Goal: Information Seeking & Learning: Learn about a topic

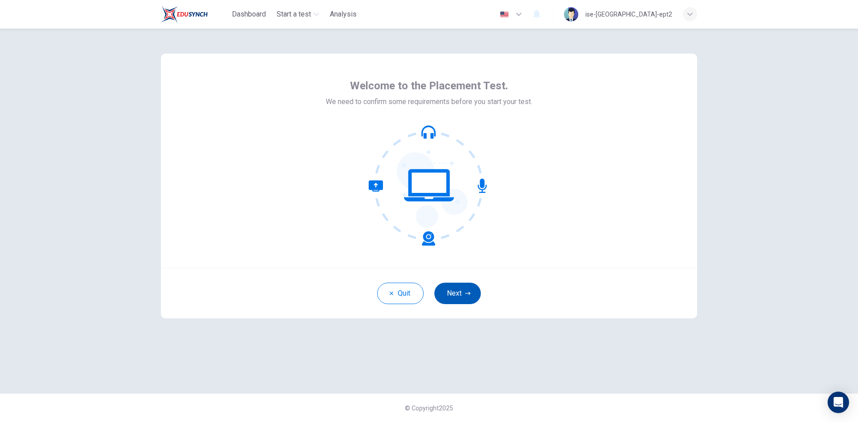
click at [472, 297] on button "Next" at bounding box center [457, 293] width 46 height 21
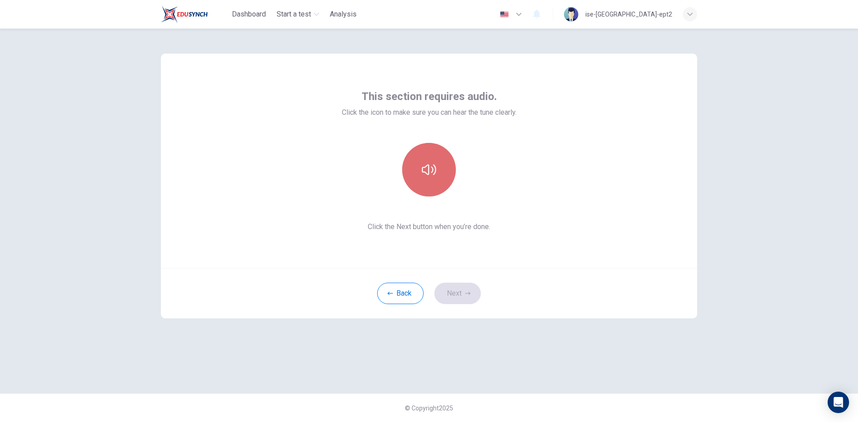
click at [444, 185] on button "button" at bounding box center [429, 170] width 54 height 54
click at [443, 173] on button "button" at bounding box center [429, 170] width 54 height 54
click at [441, 178] on button "button" at bounding box center [429, 170] width 54 height 54
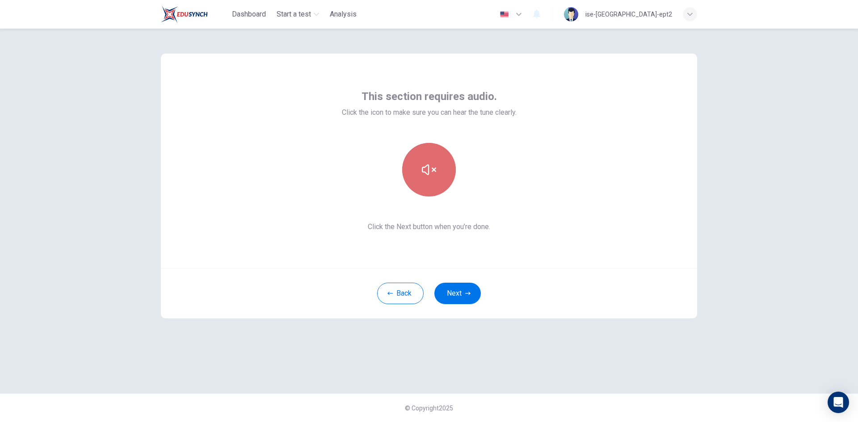
click at [441, 178] on button "button" at bounding box center [429, 170] width 54 height 54
click at [437, 164] on button "button" at bounding box center [429, 170] width 54 height 54
click at [652, 210] on div "This section requires audio. Click the icon to make sure you can hear the tune …" at bounding box center [429, 161] width 536 height 215
click at [446, 168] on button "button" at bounding box center [429, 170] width 54 height 54
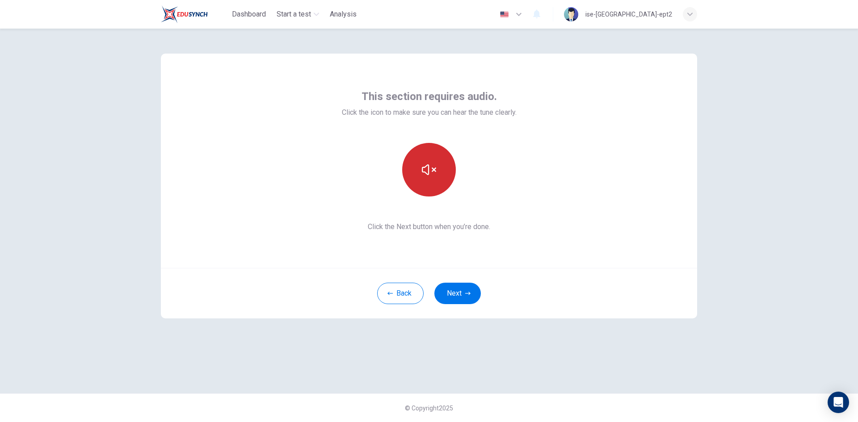
click at [448, 168] on button "button" at bounding box center [429, 170] width 54 height 54
click at [440, 177] on button "button" at bounding box center [429, 170] width 54 height 54
click at [440, 176] on button "button" at bounding box center [429, 170] width 54 height 54
click at [465, 298] on button "Next" at bounding box center [457, 293] width 46 height 21
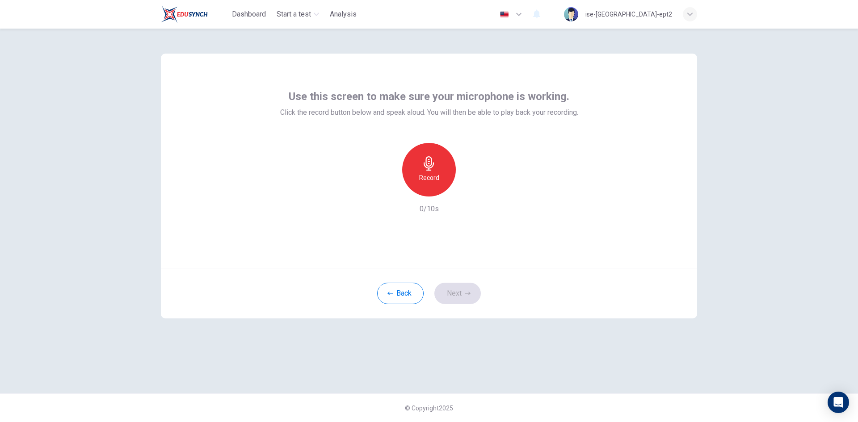
click at [440, 173] on div "Record" at bounding box center [429, 170] width 54 height 54
click at [429, 169] on icon "button" at bounding box center [429, 163] width 10 height 14
click at [456, 294] on button "Next" at bounding box center [457, 293] width 46 height 21
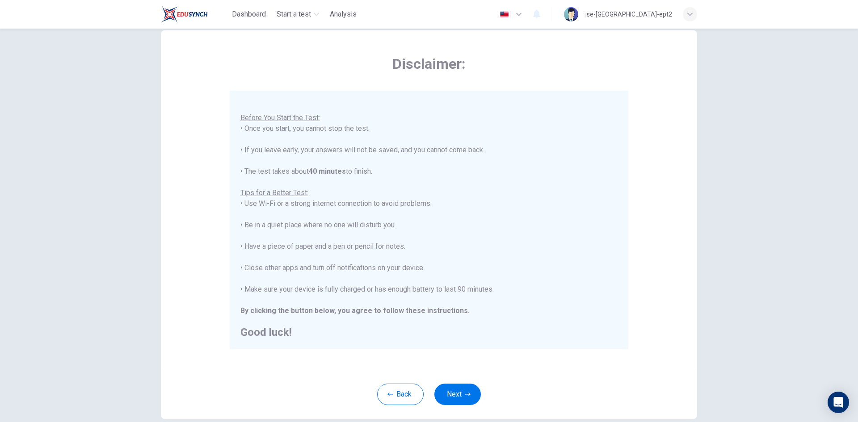
scroll to position [45, 0]
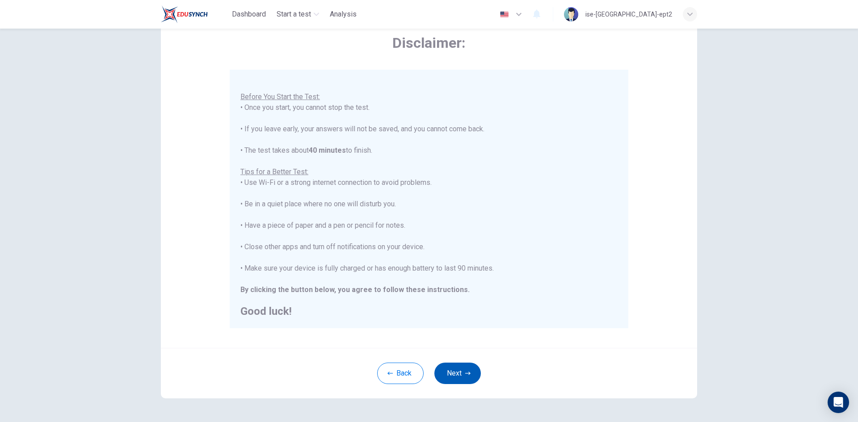
click at [458, 371] on button "Next" at bounding box center [457, 373] width 46 height 21
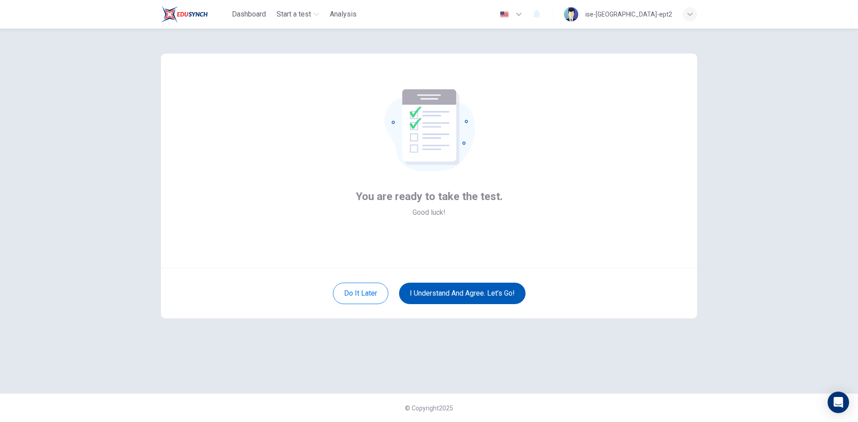
scroll to position [0, 0]
click at [473, 295] on button "I understand and agree. Let’s go!" at bounding box center [462, 293] width 126 height 21
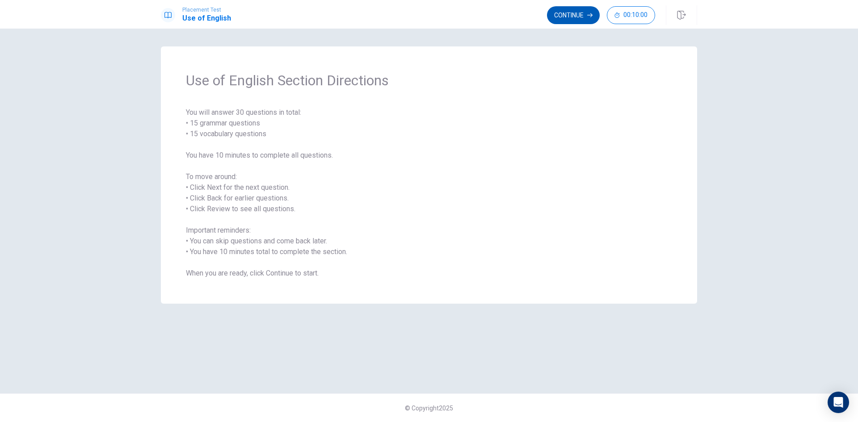
click at [557, 13] on button "Continue" at bounding box center [573, 15] width 53 height 18
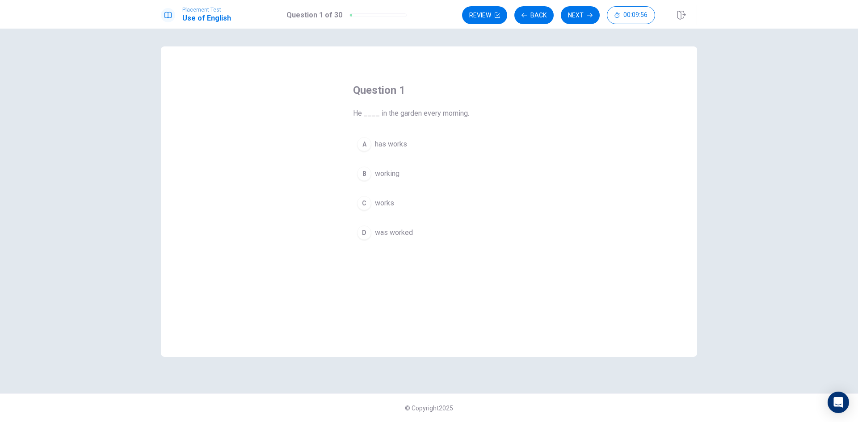
click at [390, 205] on span "works" at bounding box center [384, 203] width 19 height 11
click at [584, 13] on button "Next" at bounding box center [580, 15] width 39 height 18
click at [380, 232] on span "have" at bounding box center [382, 232] width 15 height 11
click at [585, 14] on button "Next" at bounding box center [580, 15] width 39 height 18
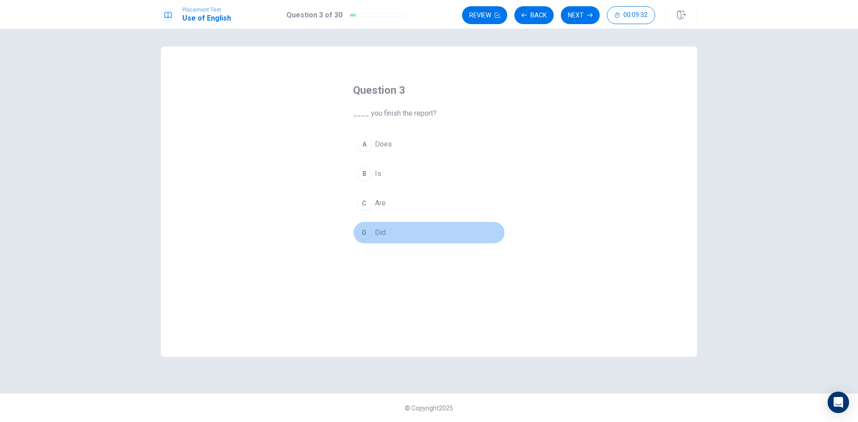
click at [383, 234] on span "Did" at bounding box center [380, 232] width 11 height 11
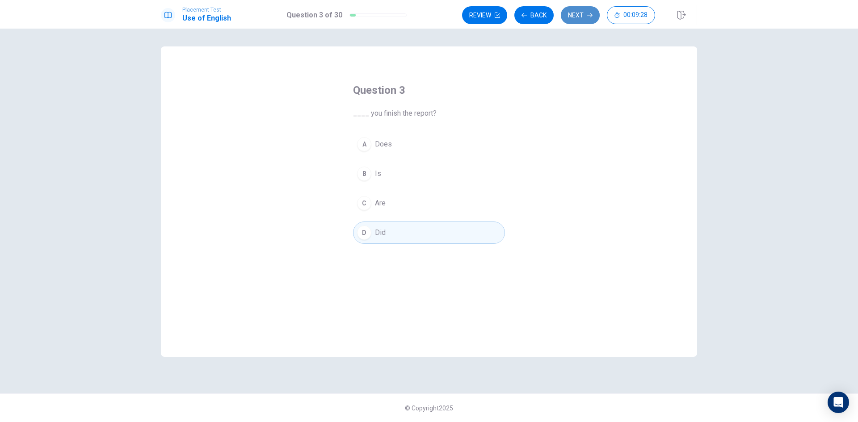
click at [577, 17] on button "Next" at bounding box center [580, 15] width 39 height 18
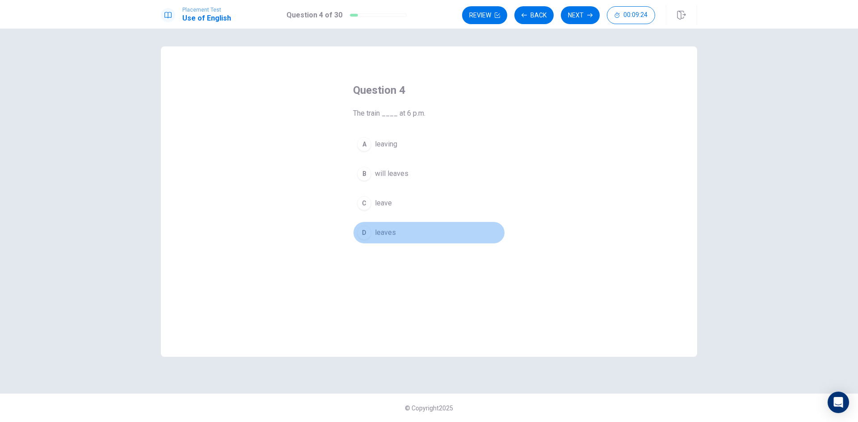
click at [368, 234] on div "D" at bounding box center [364, 233] width 14 height 14
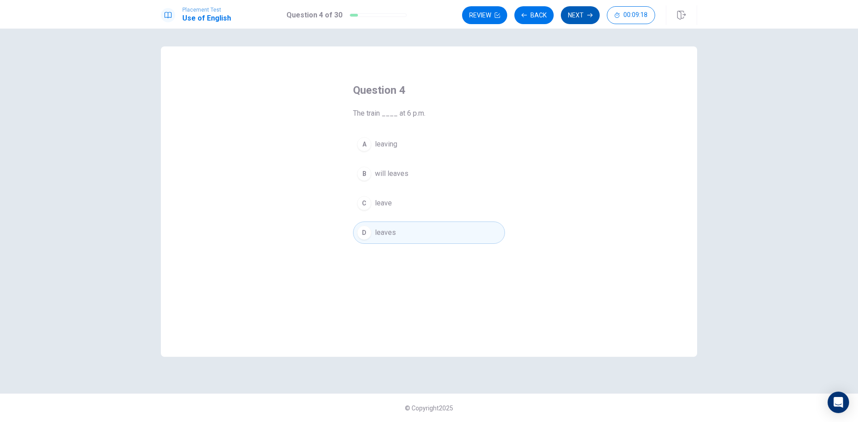
click at [588, 17] on icon "button" at bounding box center [589, 15] width 5 height 5
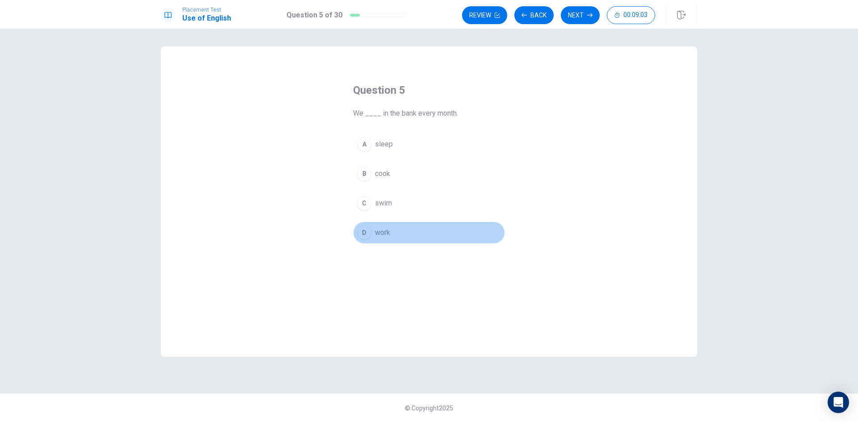
click at [378, 236] on span "work" at bounding box center [382, 232] width 15 height 11
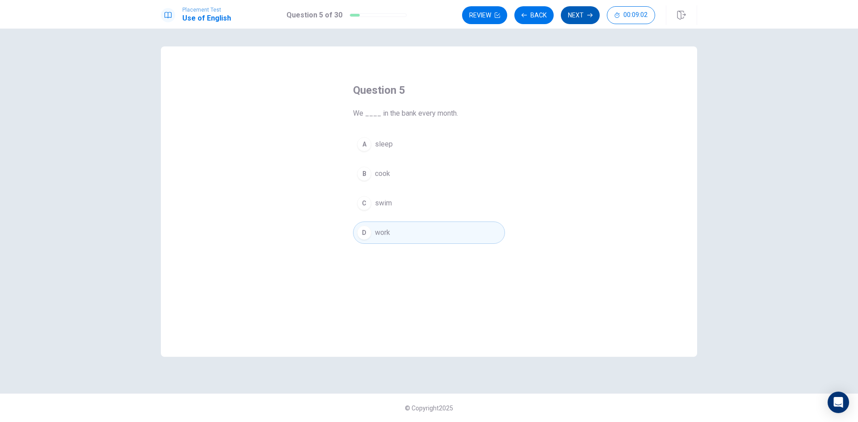
click at [573, 14] on button "Next" at bounding box center [580, 15] width 39 height 18
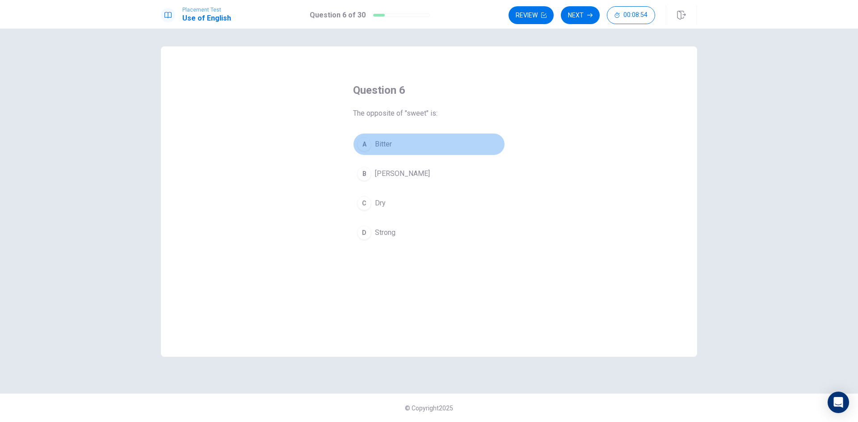
click at [393, 141] on button "A Bitter" at bounding box center [429, 144] width 152 height 22
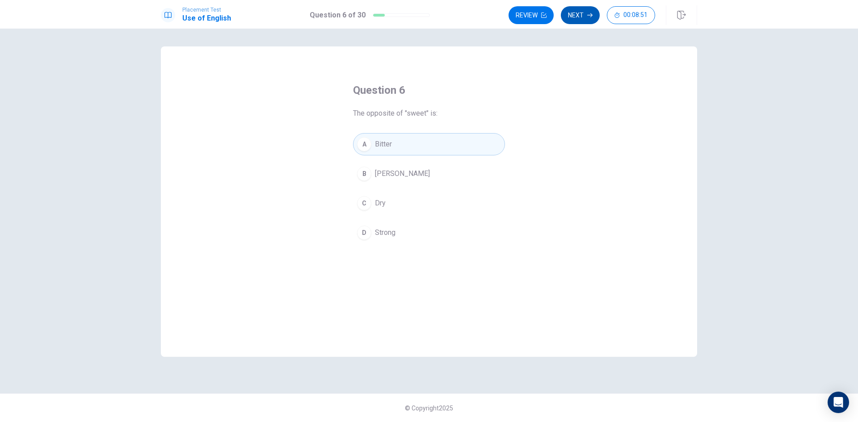
click at [579, 16] on button "Next" at bounding box center [580, 15] width 39 height 18
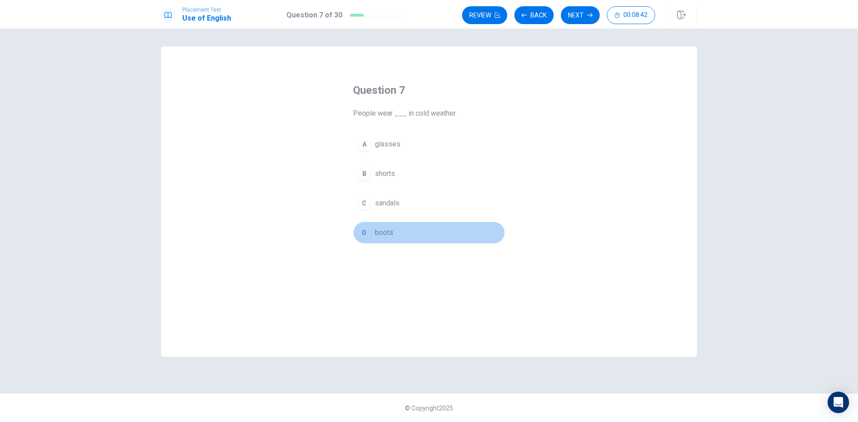
click at [390, 235] on span "boots" at bounding box center [384, 232] width 18 height 11
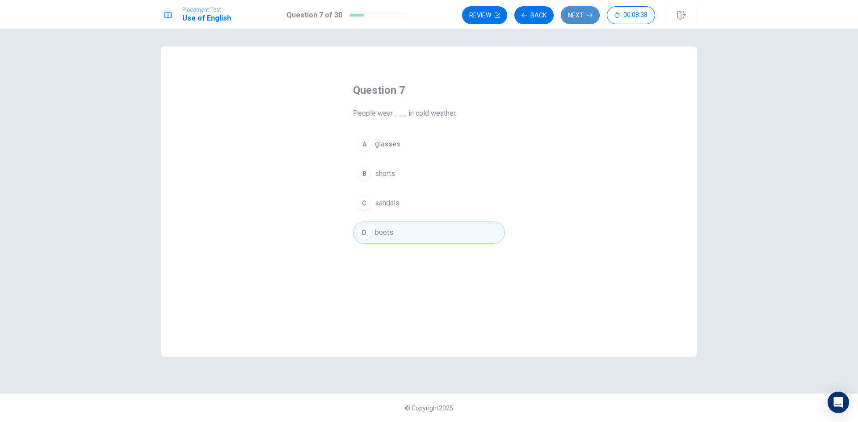
click at [581, 17] on button "Next" at bounding box center [580, 15] width 39 height 18
click at [398, 149] on button "A turn on" at bounding box center [429, 144] width 152 height 22
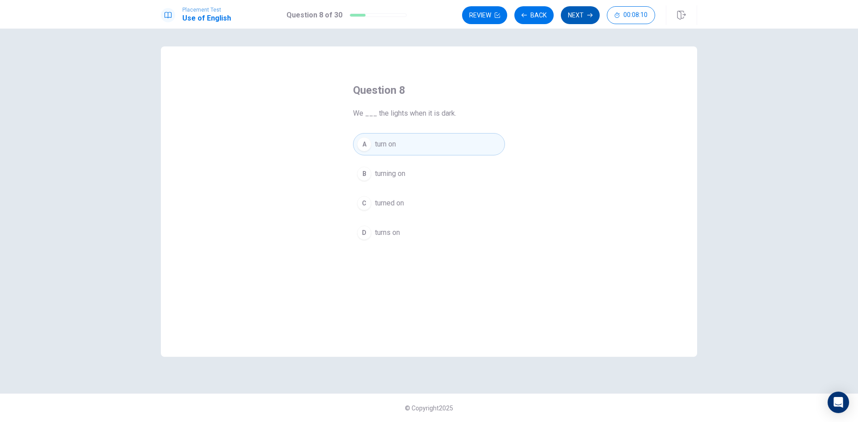
click at [572, 18] on button "Next" at bounding box center [580, 15] width 39 height 18
click at [383, 232] on span "clock" at bounding box center [383, 232] width 17 height 11
click at [580, 16] on button "Next" at bounding box center [580, 15] width 39 height 18
click at [379, 174] on span "Are" at bounding box center [380, 173] width 11 height 11
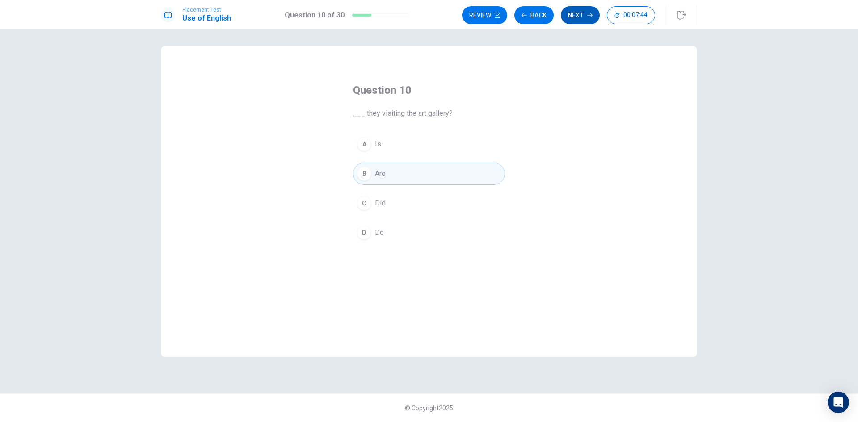
click at [572, 13] on button "Next" at bounding box center [580, 15] width 39 height 18
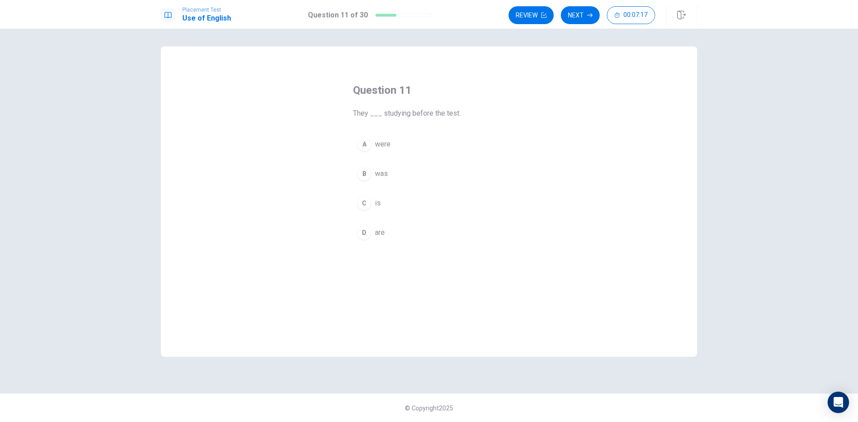
click at [379, 140] on span "were" at bounding box center [383, 144] width 16 height 11
click at [566, 11] on button "Next" at bounding box center [580, 15] width 39 height 18
click at [395, 233] on span "was cooking" at bounding box center [394, 232] width 39 height 11
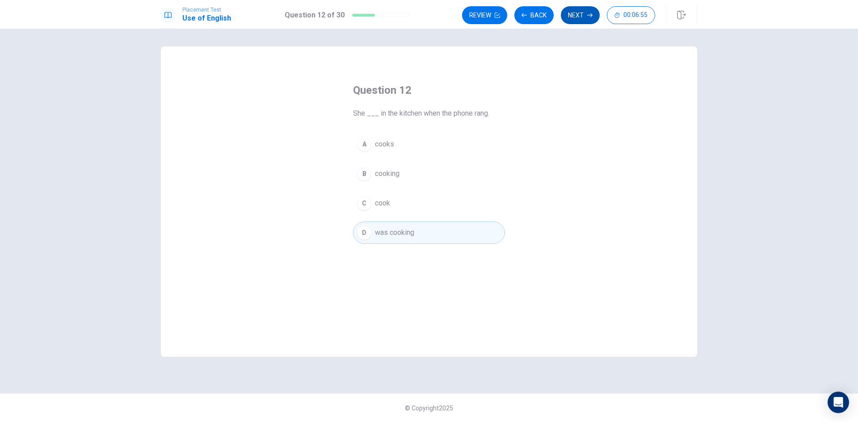
click at [589, 19] on button "Next" at bounding box center [580, 15] width 39 height 18
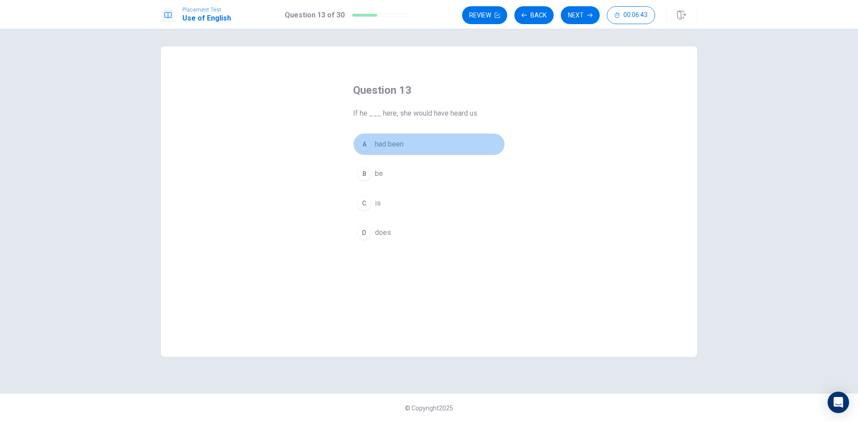
click at [399, 143] on span "had been" at bounding box center [389, 144] width 29 height 11
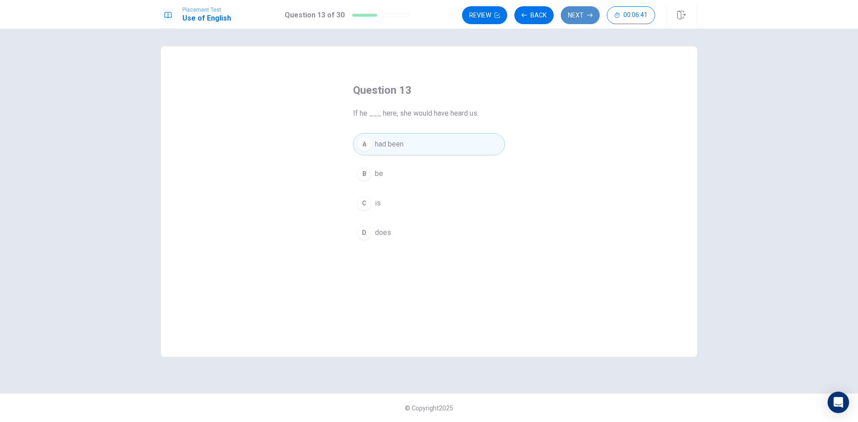
click at [571, 15] on button "Next" at bounding box center [580, 15] width 39 height 18
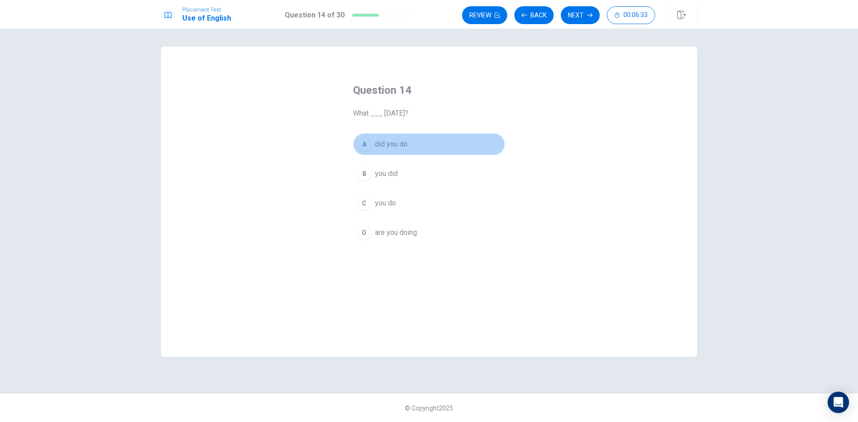
click at [402, 145] on span "did you do" at bounding box center [391, 144] width 33 height 11
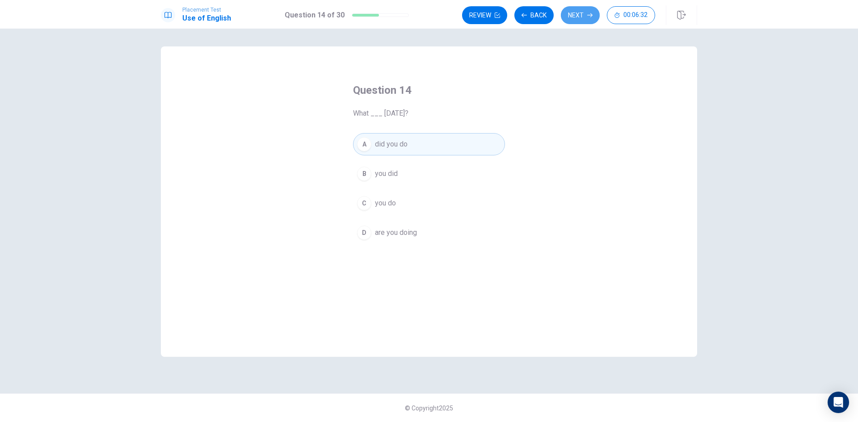
drag, startPoint x: 574, startPoint y: 14, endPoint x: 571, endPoint y: 17, distance: 4.8
click at [574, 15] on button "Next" at bounding box center [580, 15] width 39 height 18
click at [393, 208] on span "look like" at bounding box center [388, 203] width 26 height 11
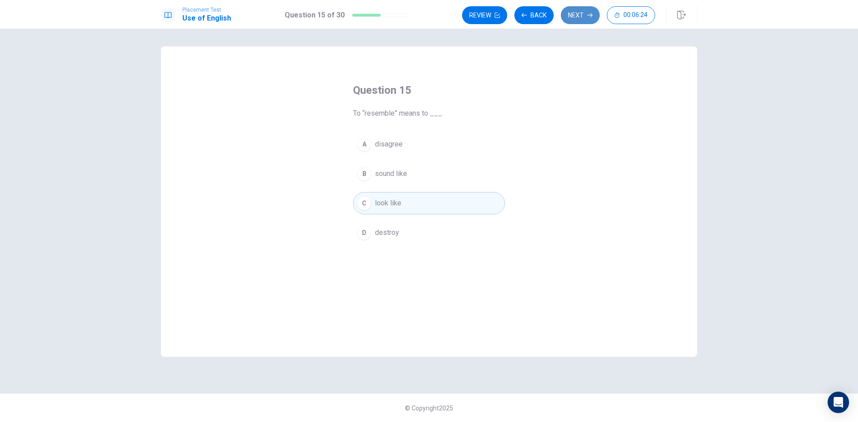
click at [583, 12] on button "Next" at bounding box center [580, 15] width 39 height 18
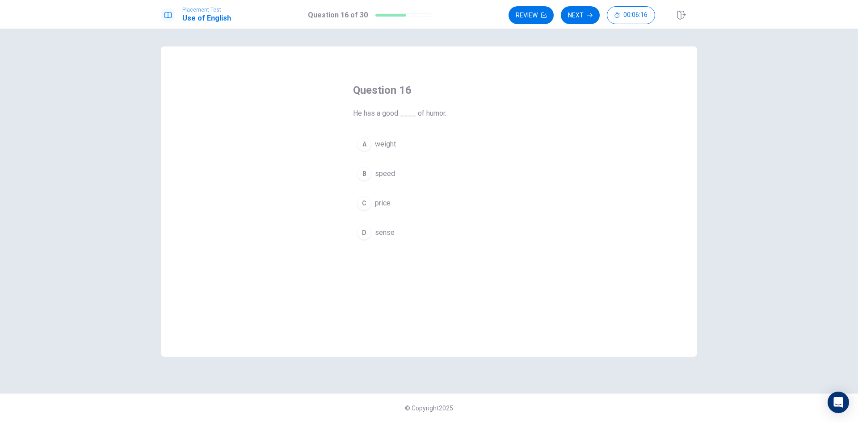
drag, startPoint x: 398, startPoint y: 232, endPoint x: 404, endPoint y: 232, distance: 5.8
click at [399, 232] on button "D sense" at bounding box center [429, 233] width 152 height 22
click at [581, 10] on button "Next" at bounding box center [580, 15] width 39 height 18
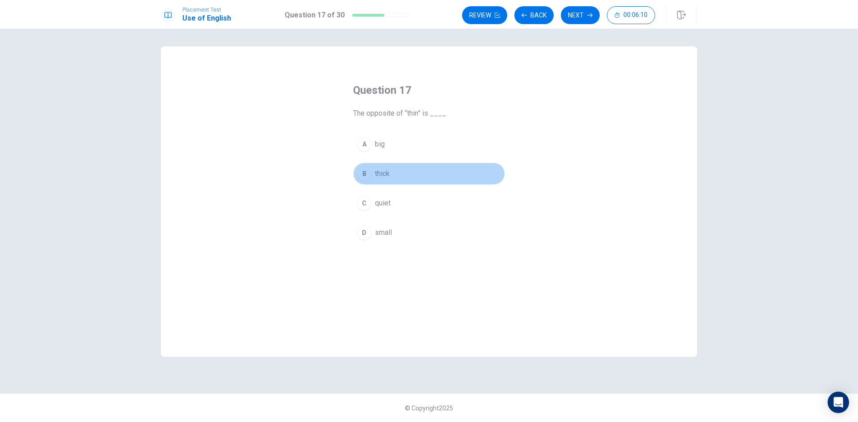
click at [391, 175] on button "B thick" at bounding box center [429, 174] width 152 height 22
click at [583, 12] on button "Next" at bounding box center [580, 15] width 39 height 18
click at [382, 202] on span "send" at bounding box center [383, 203] width 16 height 11
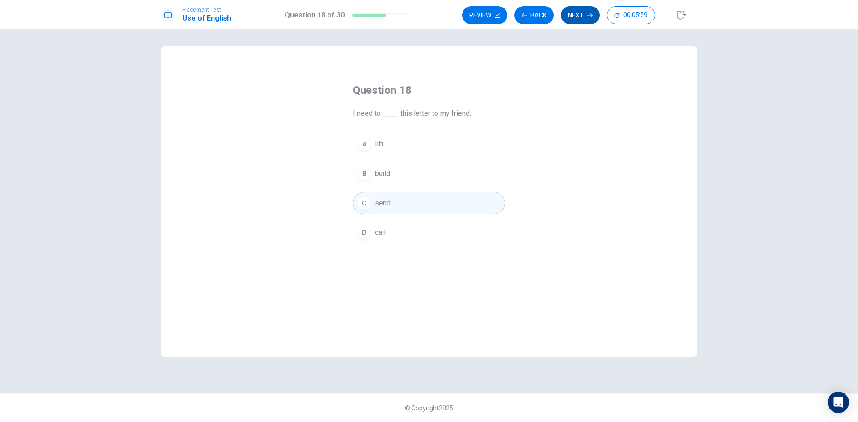
click at [582, 17] on button "Next" at bounding box center [580, 15] width 39 height 18
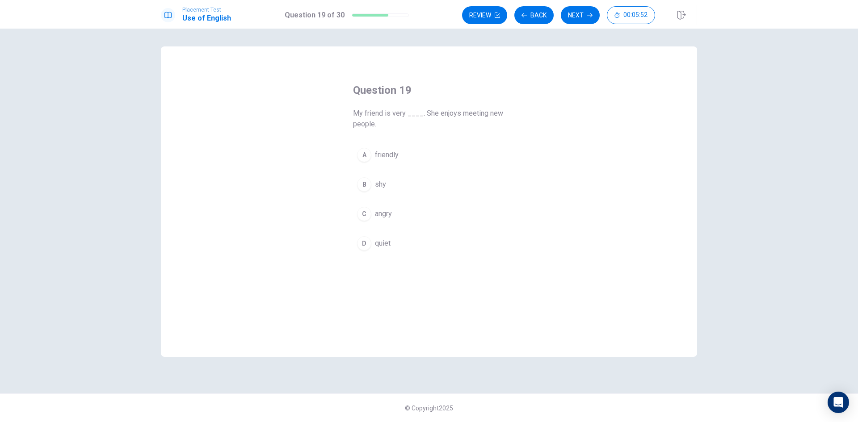
click at [404, 155] on button "A friendly" at bounding box center [429, 155] width 152 height 22
click at [585, 15] on button "Next" at bounding box center [580, 15] width 39 height 18
click at [372, 239] on button "D Do" at bounding box center [429, 233] width 152 height 22
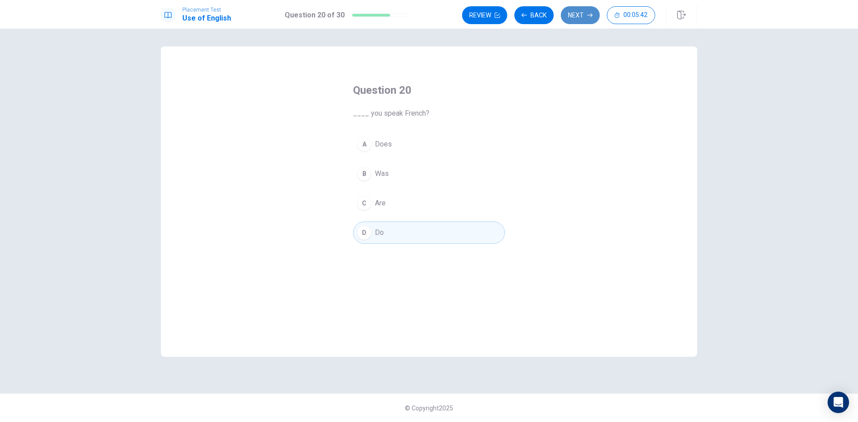
click at [579, 13] on button "Next" at bounding box center [580, 15] width 39 height 18
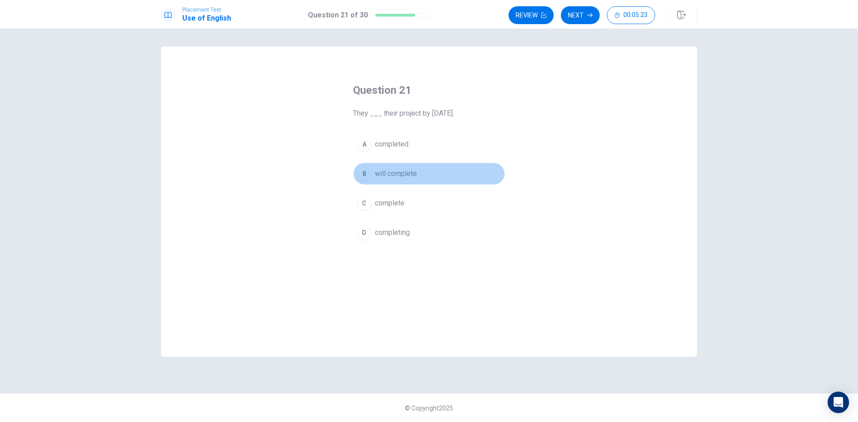
click at [413, 176] on span "will complete" at bounding box center [396, 173] width 42 height 11
click at [576, 19] on button "Next" at bounding box center [580, 15] width 39 height 18
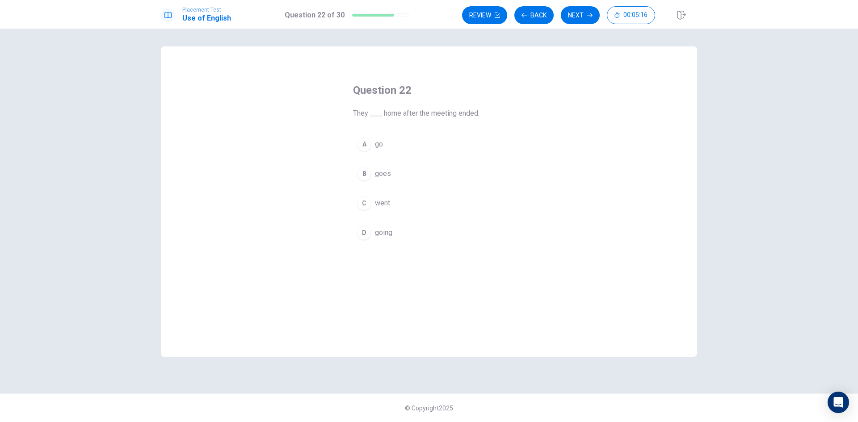
click at [390, 206] on span "went" at bounding box center [382, 203] width 15 height 11
click at [572, 16] on button "Next" at bounding box center [580, 15] width 39 height 18
click at [397, 204] on span "to study" at bounding box center [387, 203] width 25 height 11
click at [418, 142] on button "A studied" at bounding box center [429, 144] width 152 height 22
click at [408, 204] on button "C to study" at bounding box center [429, 203] width 152 height 22
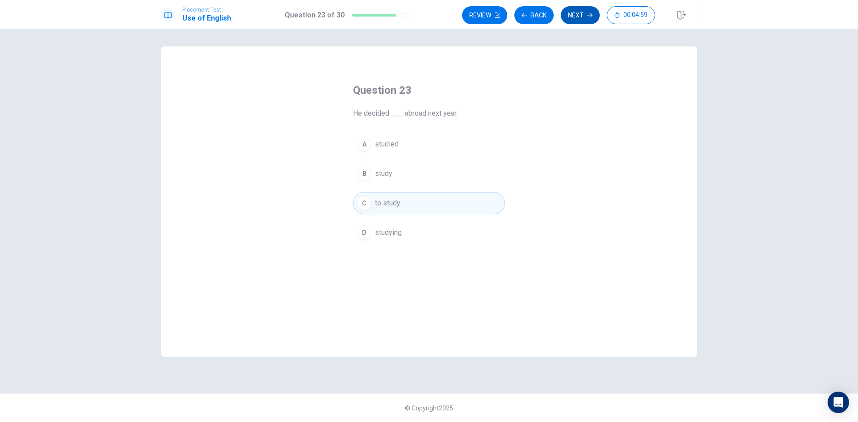
click at [580, 19] on button "Next" at bounding box center [580, 15] width 39 height 18
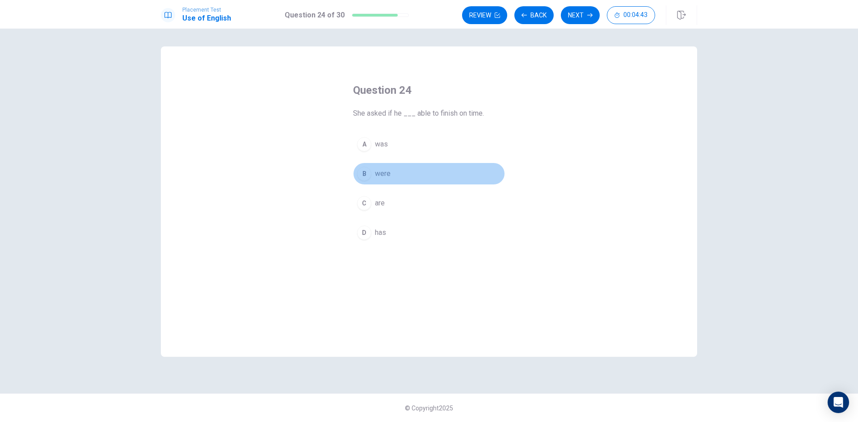
click at [393, 178] on button "B were" at bounding box center [429, 174] width 152 height 22
click at [423, 141] on button "A was" at bounding box center [429, 144] width 152 height 22
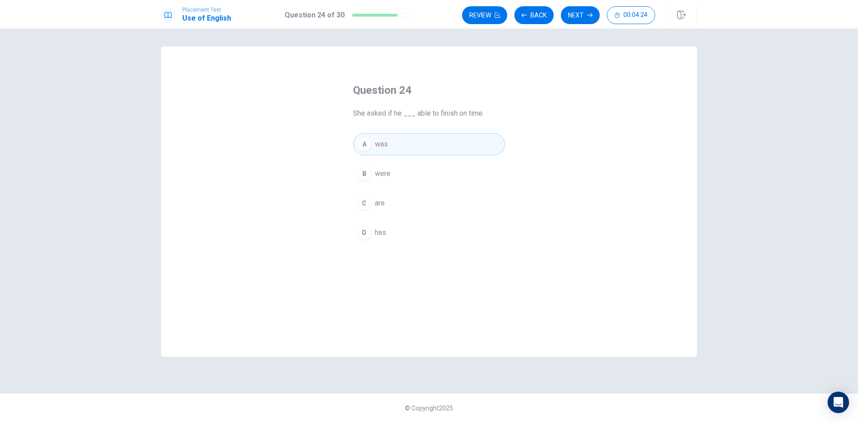
drag, startPoint x: 481, startPoint y: 113, endPoint x: 351, endPoint y: 120, distance: 130.7
click at [351, 120] on div "Question 24 She asked if he ___ able to finish on time. A was B were C are D has" at bounding box center [429, 163] width 188 height 189
click at [295, 96] on div "Question 24 She asked if he ___ able to finish on time. A was B were C are D has" at bounding box center [429, 201] width 536 height 311
click at [586, 11] on button "Next" at bounding box center [580, 15] width 39 height 18
click at [428, 143] on span "normal or expected" at bounding box center [405, 144] width 60 height 11
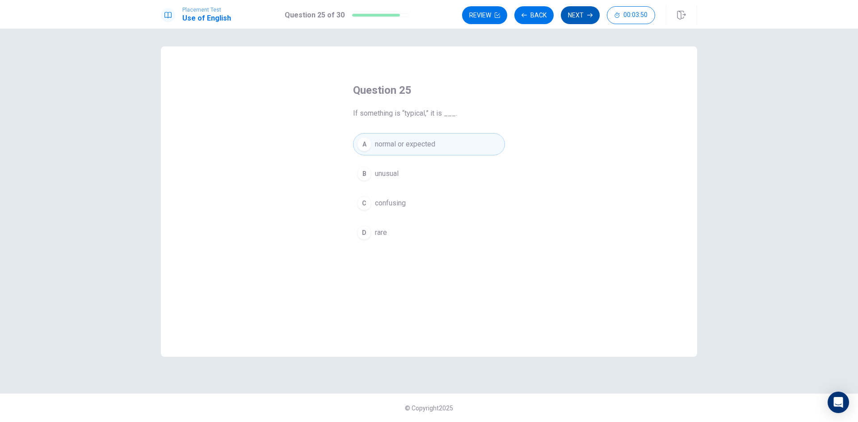
click at [592, 12] on button "Next" at bounding box center [580, 15] width 39 height 18
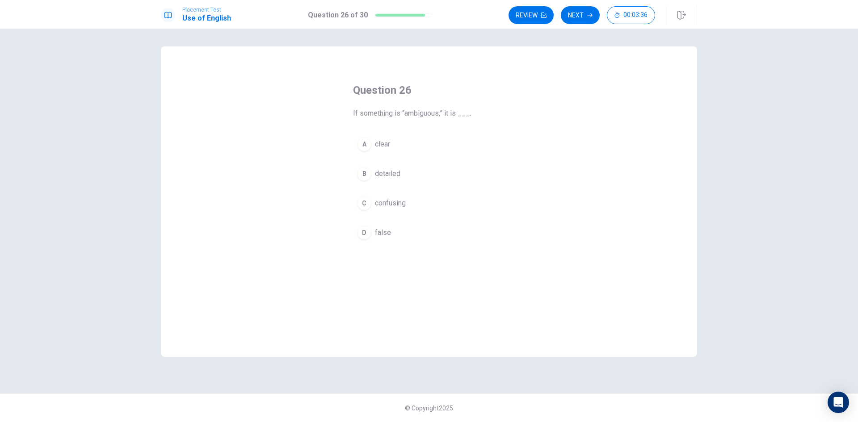
click at [404, 203] on span "confusing" at bounding box center [390, 203] width 31 height 11
click at [582, 16] on button "Next" at bounding box center [580, 15] width 39 height 18
click at [415, 234] on span "disorganized" at bounding box center [395, 232] width 41 height 11
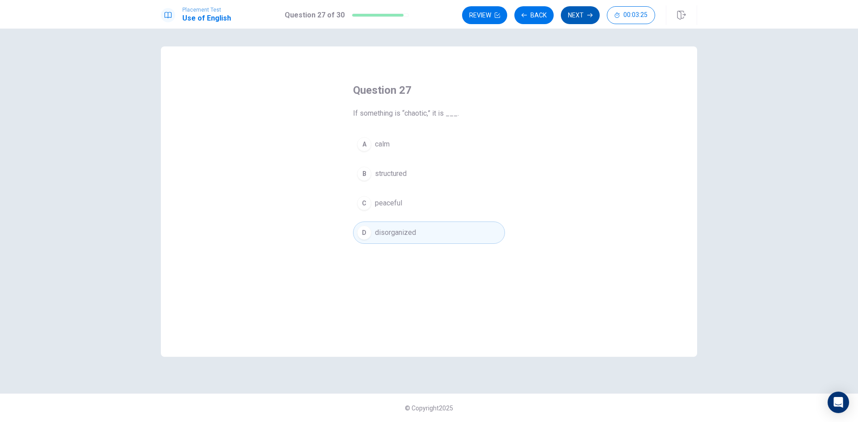
click at [588, 11] on button "Next" at bounding box center [580, 15] width 39 height 18
click at [405, 233] on button "D leave out" at bounding box center [429, 233] width 152 height 22
click at [575, 13] on button "Next" at bounding box center [580, 15] width 39 height 18
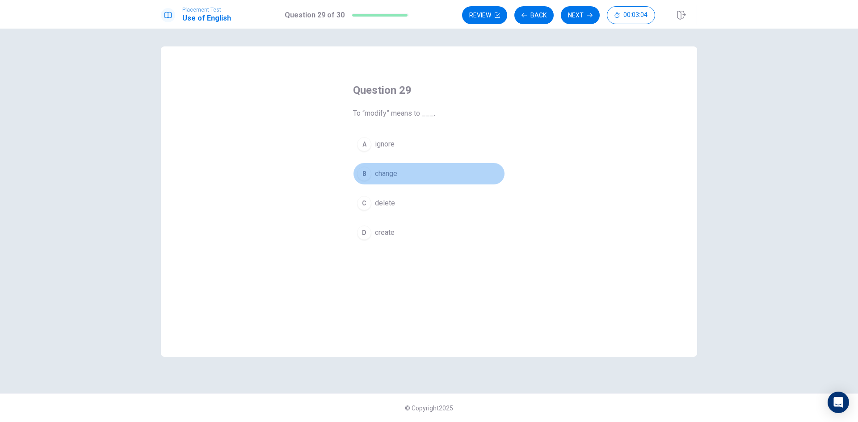
click at [394, 177] on span "change" at bounding box center [386, 173] width 22 height 11
click at [587, 12] on button "Next" at bounding box center [580, 15] width 39 height 18
click at [399, 176] on span "had known" at bounding box center [391, 173] width 33 height 11
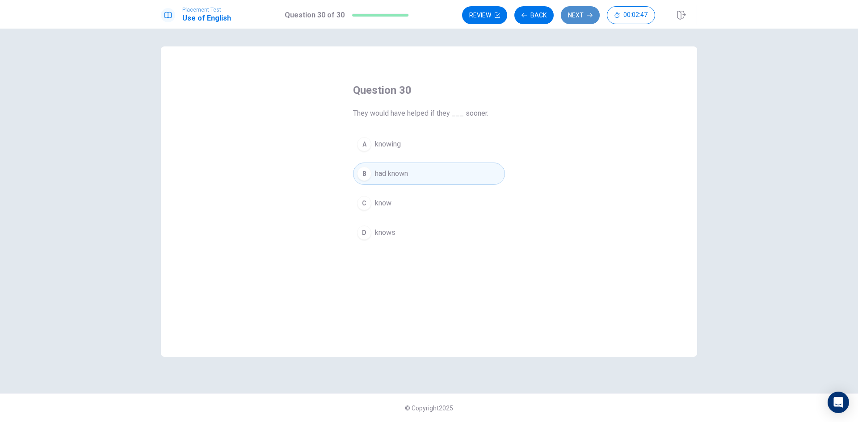
click at [579, 19] on button "Next" at bounding box center [580, 15] width 39 height 18
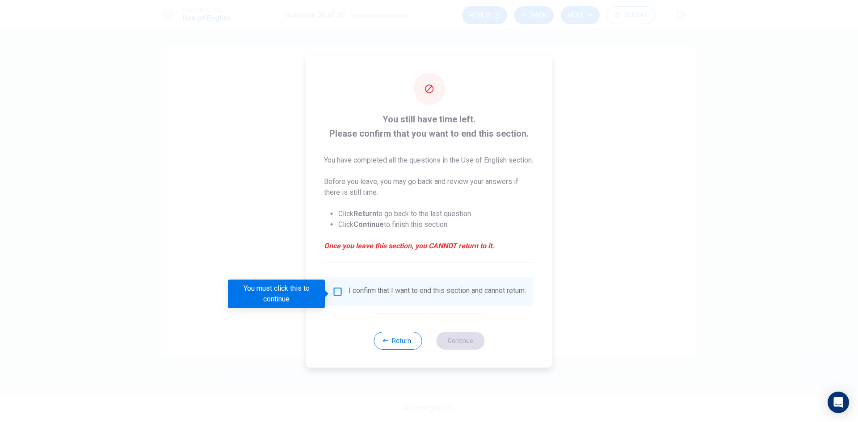
click at [339, 291] on input "You must click this to continue" at bounding box center [338, 291] width 11 height 11
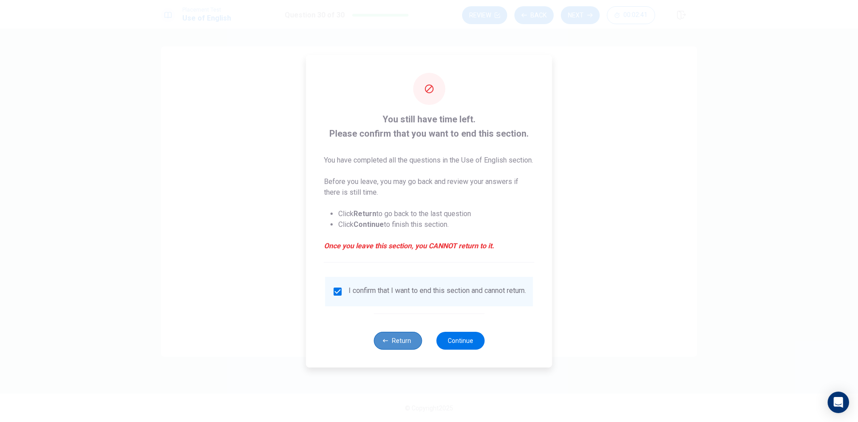
click at [403, 347] on button "Return" at bounding box center [398, 341] width 48 height 18
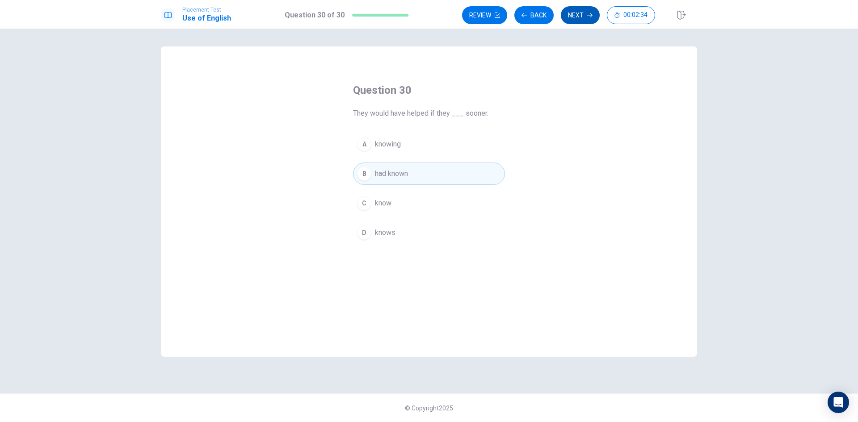
click at [583, 12] on button "Next" at bounding box center [580, 15] width 39 height 18
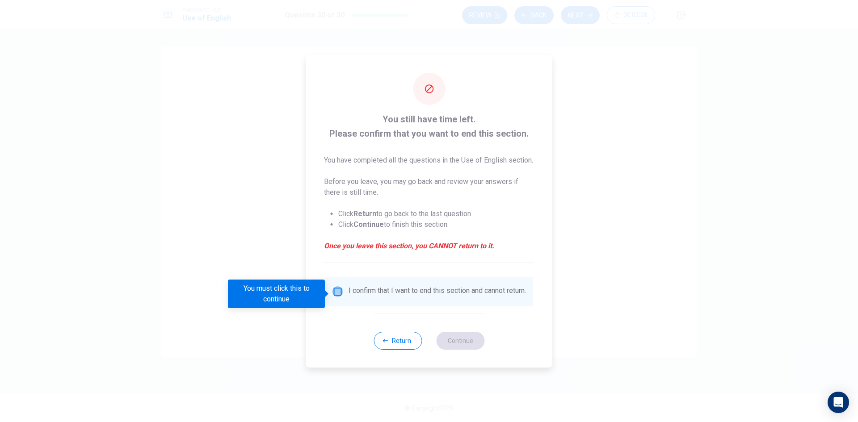
click at [336, 294] on input "You must click this to continue" at bounding box center [338, 291] width 11 height 11
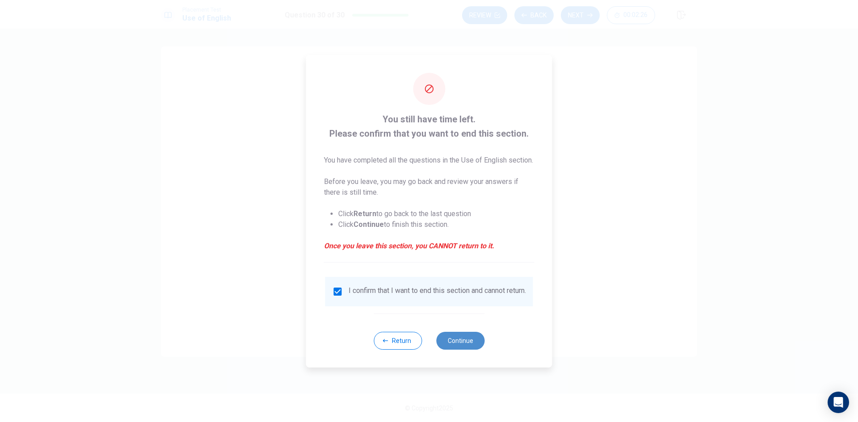
click at [460, 346] on button "Continue" at bounding box center [460, 341] width 48 height 18
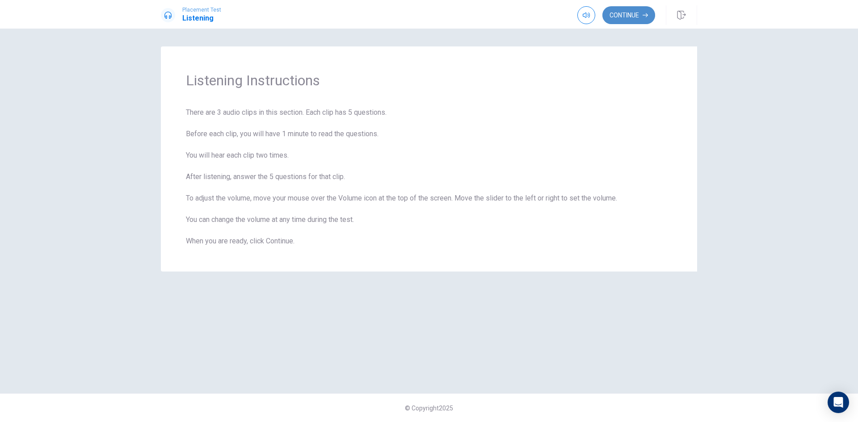
click at [628, 17] on button "Continue" at bounding box center [628, 15] width 53 height 18
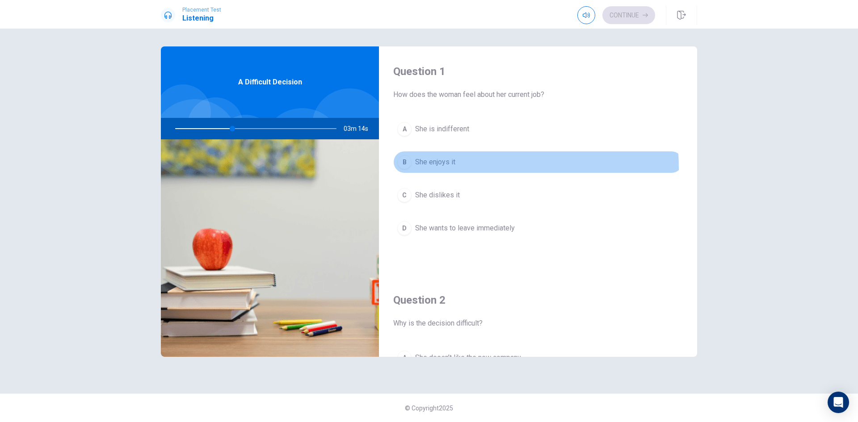
click at [444, 168] on button "B She enjoys it" at bounding box center [538, 162] width 290 height 22
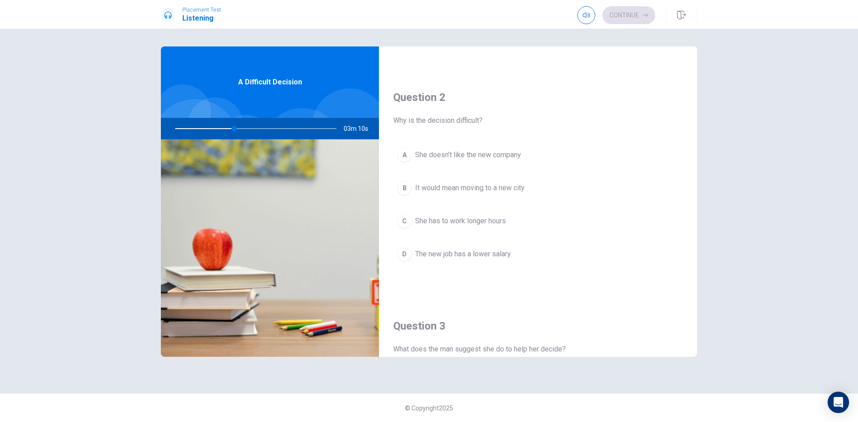
scroll to position [223, 0]
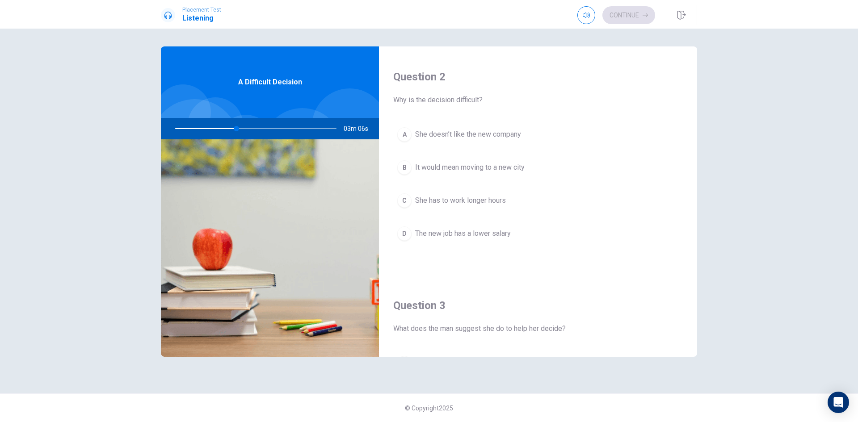
click at [481, 164] on span "It would mean moving to a new city" at bounding box center [469, 167] width 109 height 11
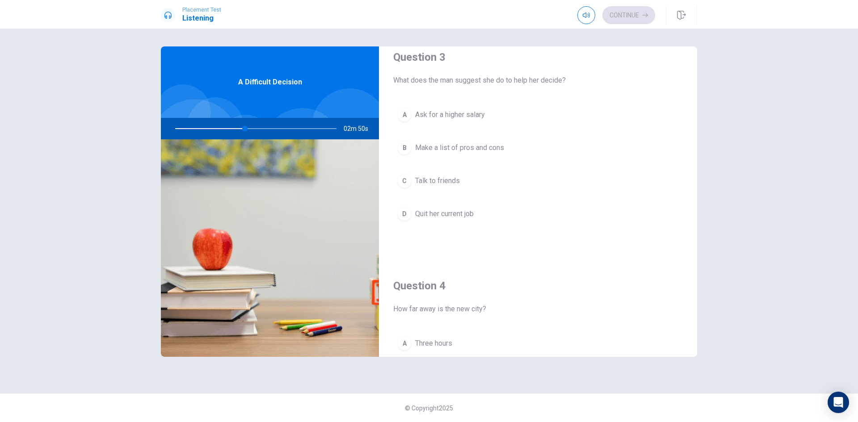
scroll to position [492, 0]
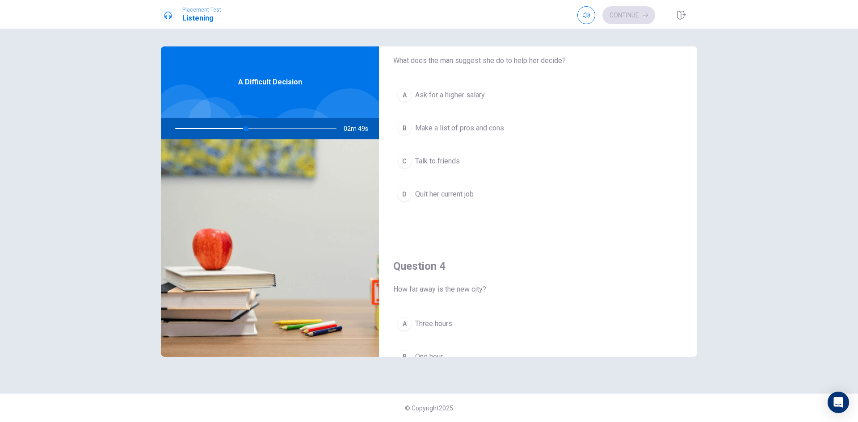
click at [488, 130] on span "Make a list of pros and cons" at bounding box center [459, 128] width 89 height 11
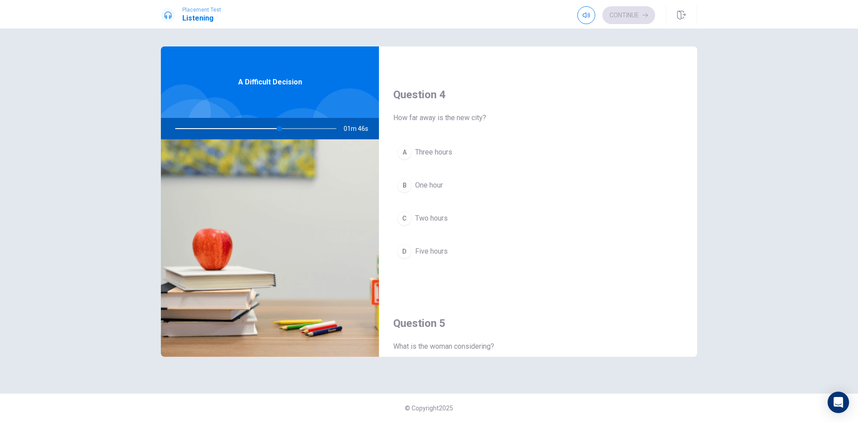
scroll to position [670, 0]
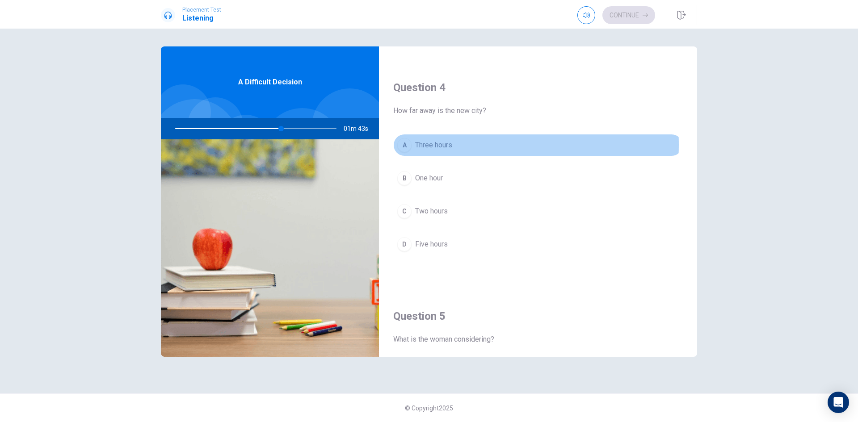
click at [449, 145] on span "Three hours" at bounding box center [433, 145] width 37 height 11
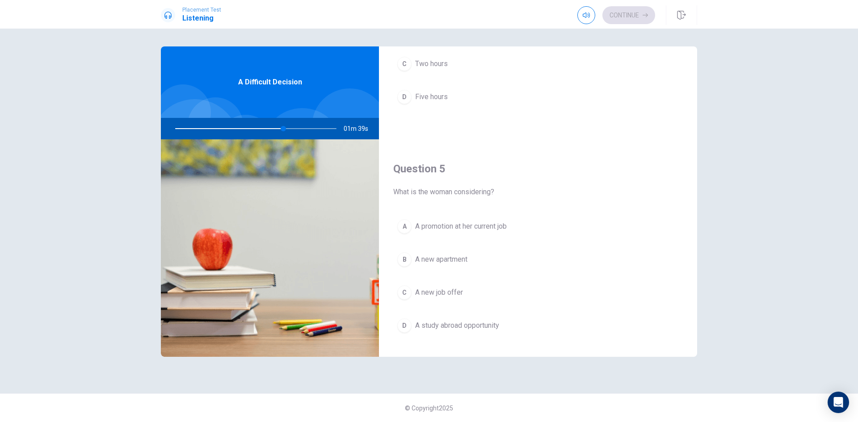
scroll to position [834, 0]
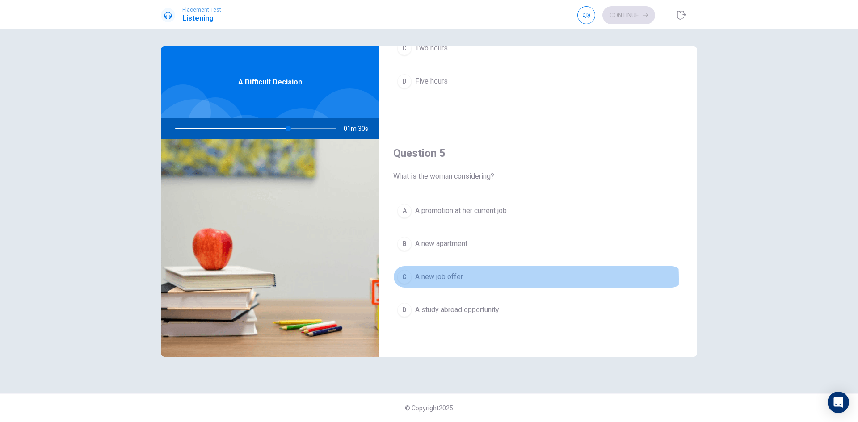
click at [438, 279] on span "A new job offer" at bounding box center [439, 277] width 48 height 11
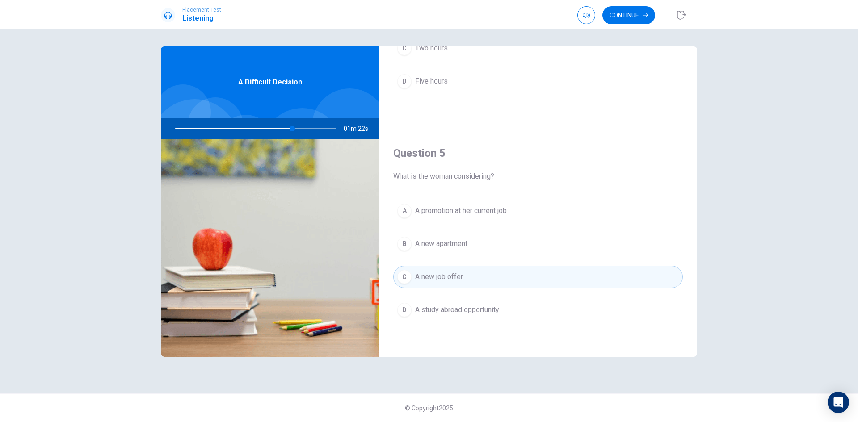
drag, startPoint x: 292, startPoint y: 128, endPoint x: 285, endPoint y: 130, distance: 6.8
click at [285, 130] on div at bounding box center [253, 128] width 179 height 21
click at [618, 16] on button "Continue" at bounding box center [628, 15] width 53 height 18
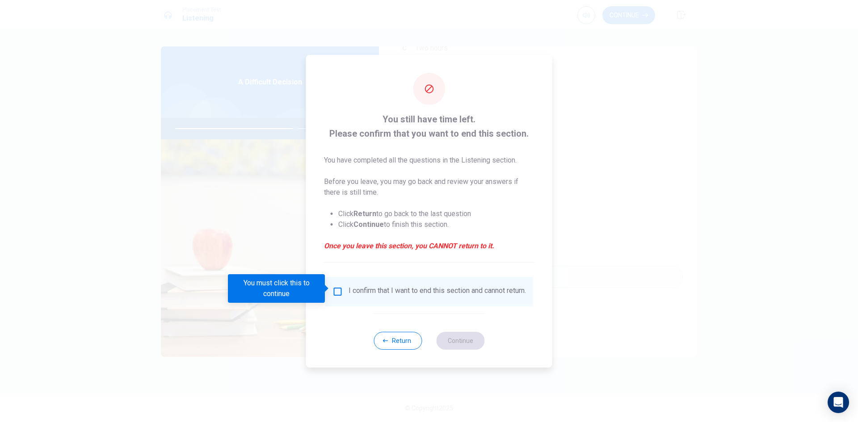
click at [349, 297] on div "I confirm that I want to end this section and cannot return." at bounding box center [437, 291] width 177 height 11
click at [339, 288] on input "You must click this to continue" at bounding box center [338, 291] width 11 height 11
click at [333, 288] on input "You must click this to continue" at bounding box center [338, 291] width 11 height 11
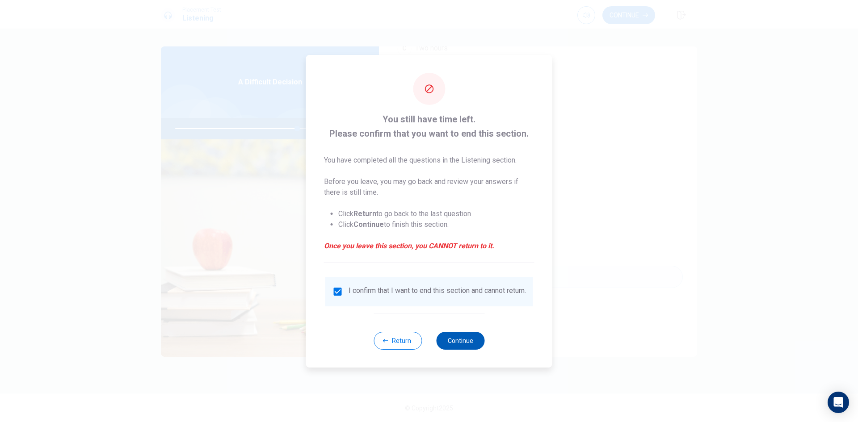
click at [445, 341] on button "Continue" at bounding box center [460, 341] width 48 height 18
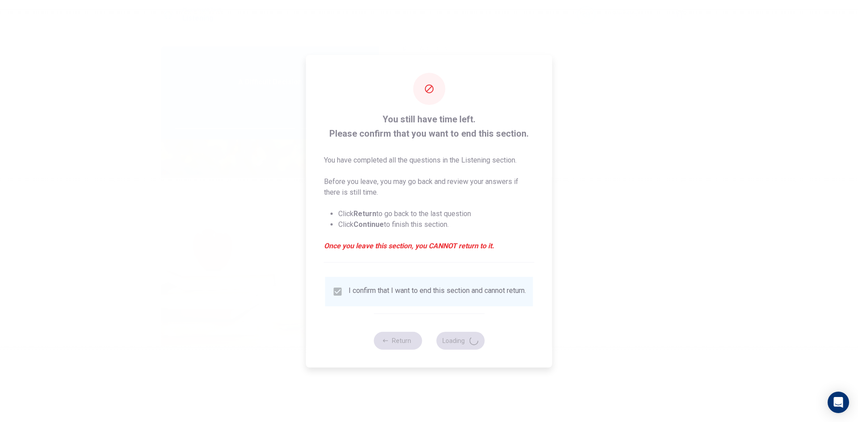
type input "76"
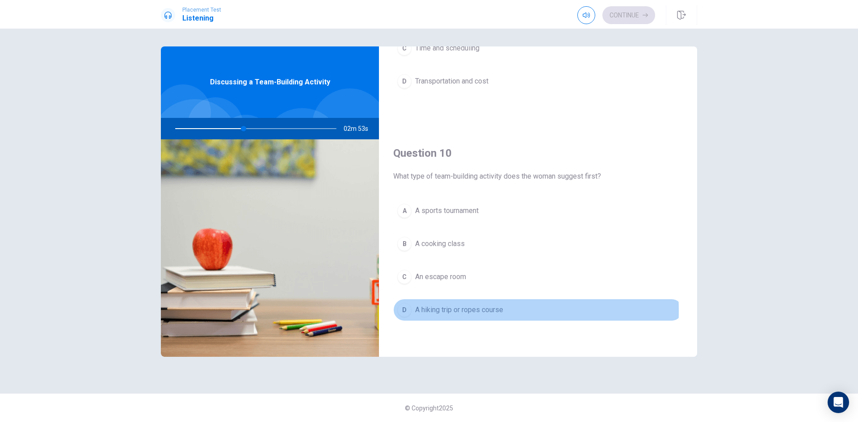
click at [453, 311] on span "A hiking trip or ropes course" at bounding box center [459, 310] width 88 height 11
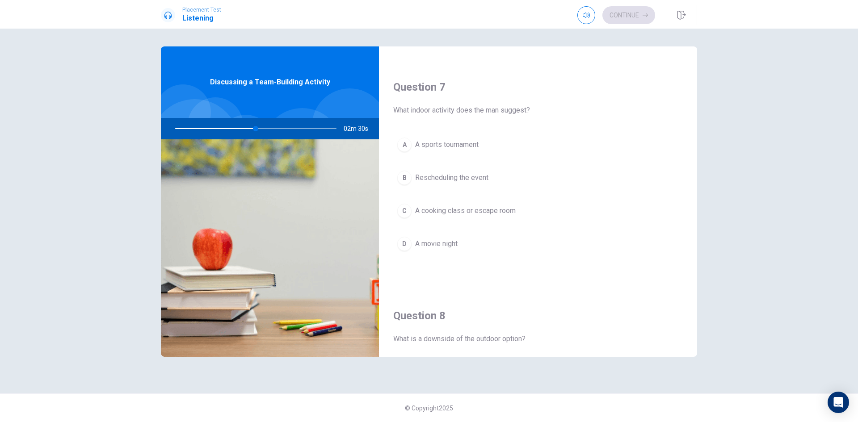
scroll to position [223, 0]
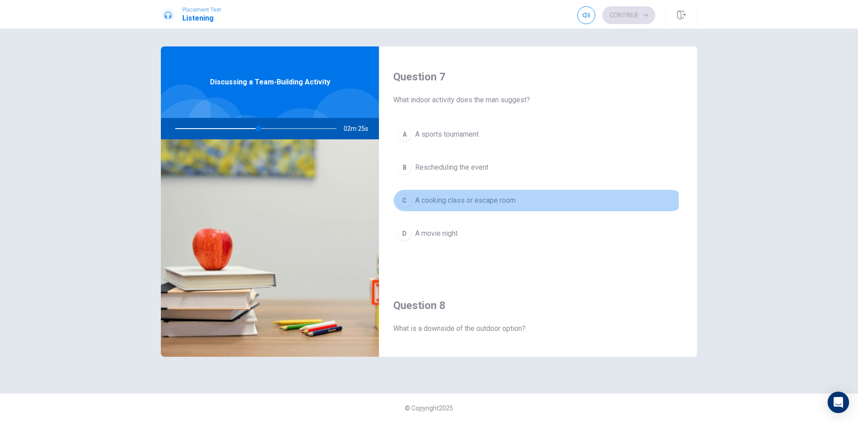
click at [436, 202] on span "A cooking class or escape room" at bounding box center [465, 200] width 101 height 11
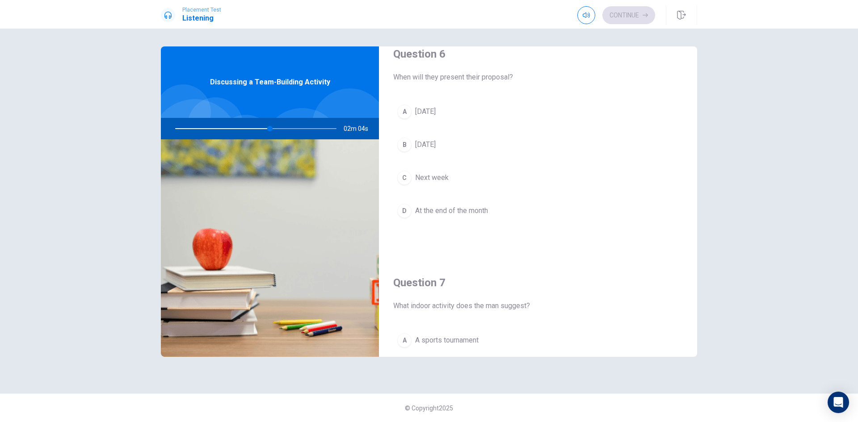
scroll to position [0, 0]
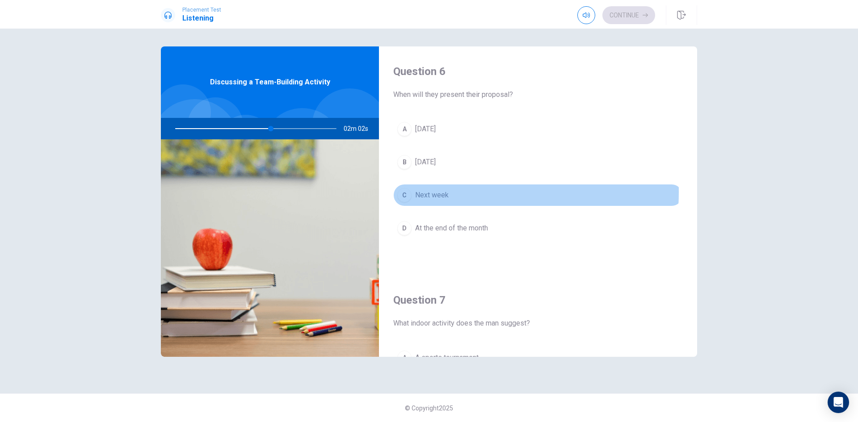
click at [430, 192] on span "Next week" at bounding box center [432, 195] width 34 height 11
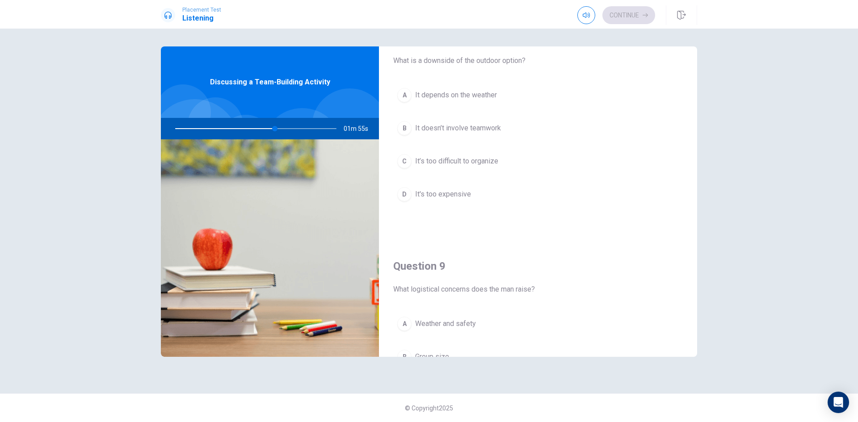
scroll to position [402, 0]
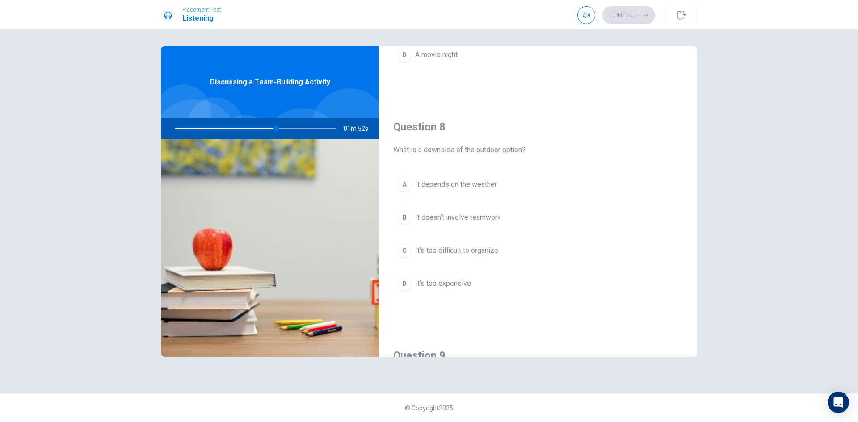
click at [468, 185] on span "It depends on the weather" at bounding box center [456, 184] width 82 height 11
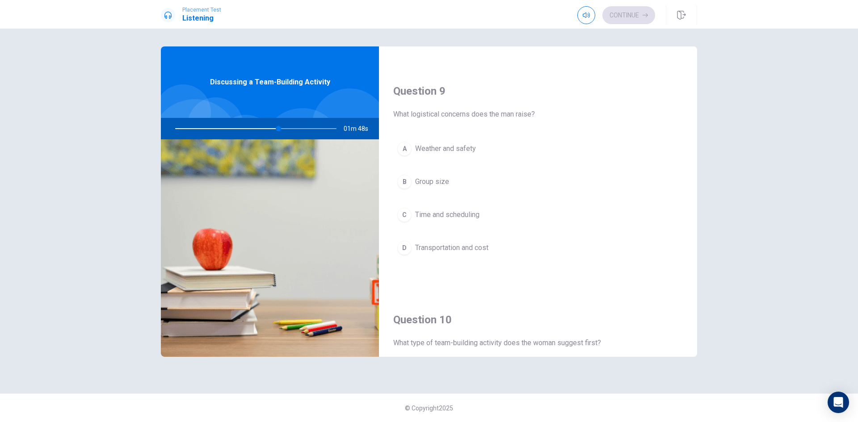
scroll to position [670, 0]
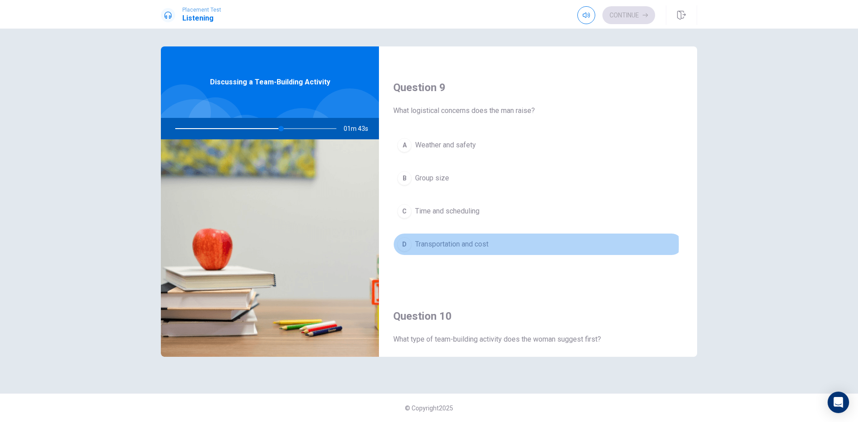
click at [467, 244] on span "Transportation and cost" at bounding box center [451, 244] width 73 height 11
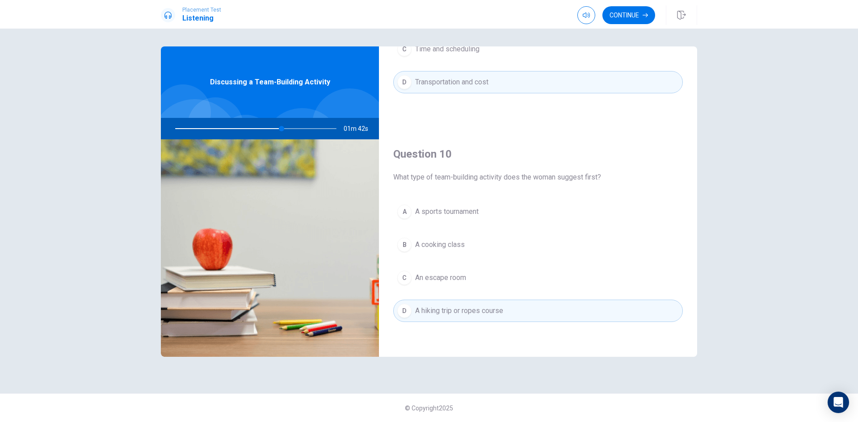
scroll to position [834, 0]
click at [619, 18] on button "Continue" at bounding box center [628, 15] width 53 height 18
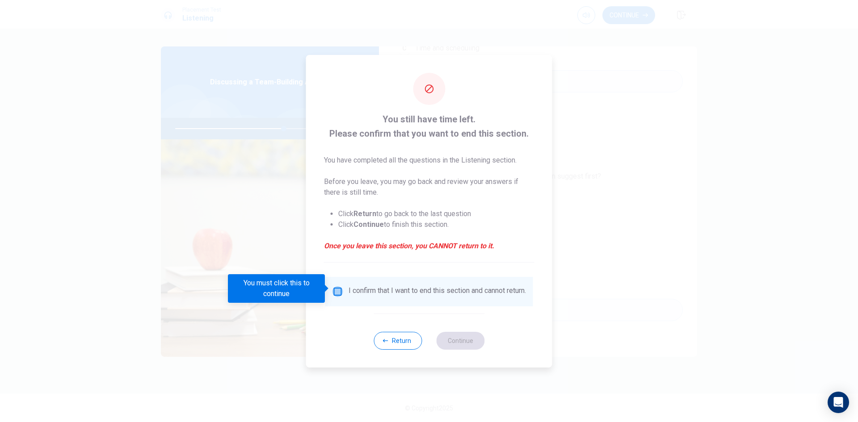
click at [335, 291] on input "You must click this to continue" at bounding box center [338, 291] width 11 height 11
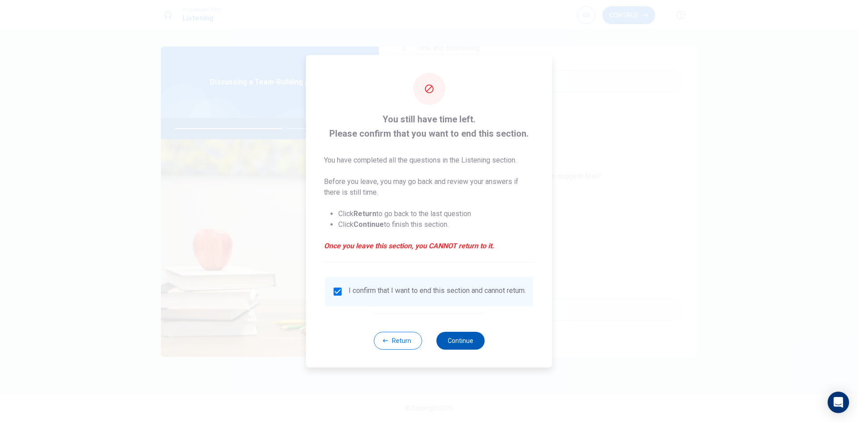
click at [466, 345] on button "Continue" at bounding box center [460, 341] width 48 height 18
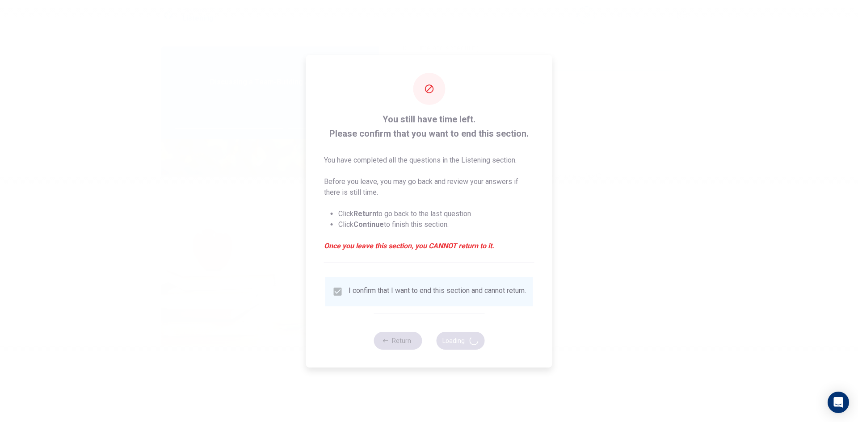
type input "69"
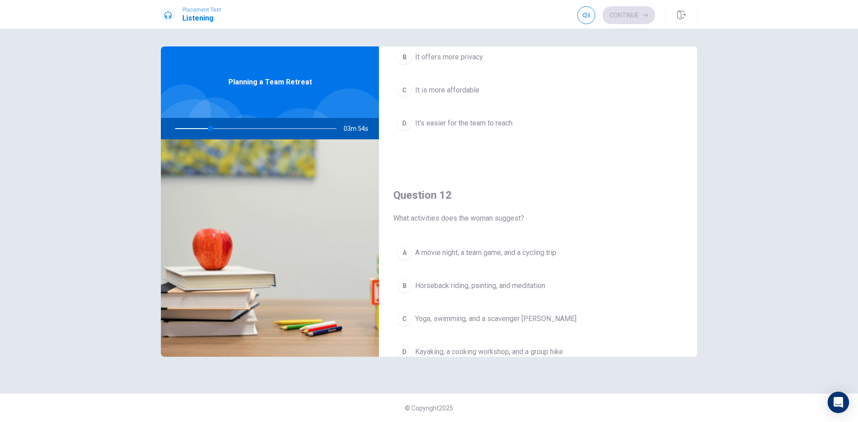
scroll to position [0, 0]
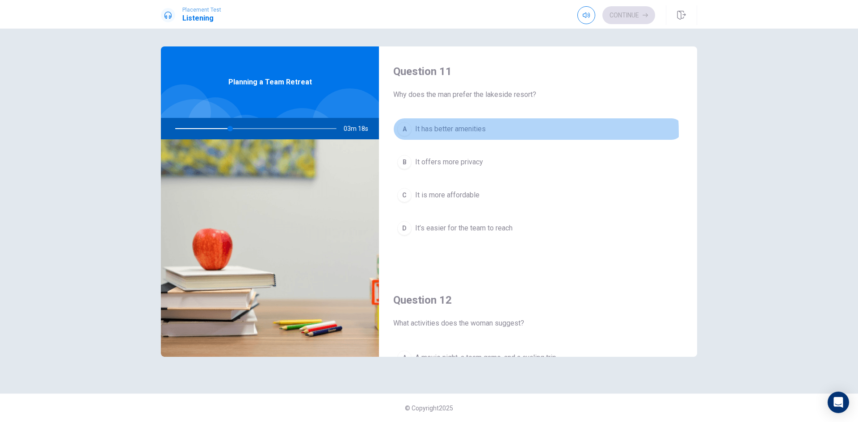
click at [446, 134] on span "It has better amenities" at bounding box center [450, 129] width 71 height 11
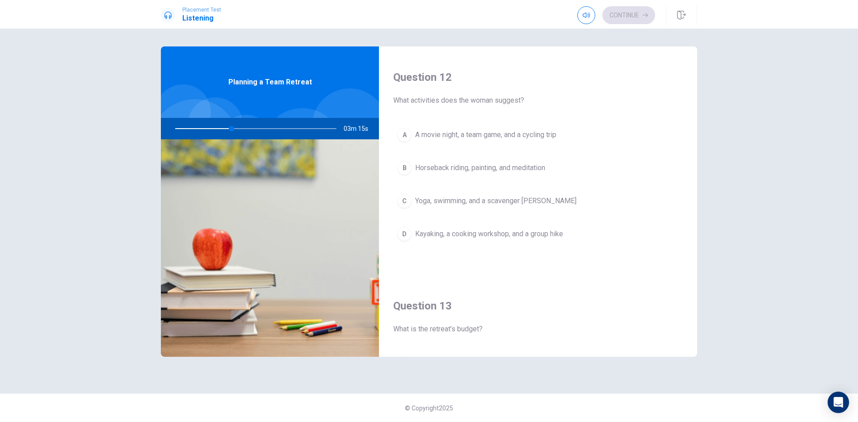
scroll to position [223, 0]
click at [486, 234] on span "Kayaking, a cooking workshop, and a group hike" at bounding box center [489, 233] width 148 height 11
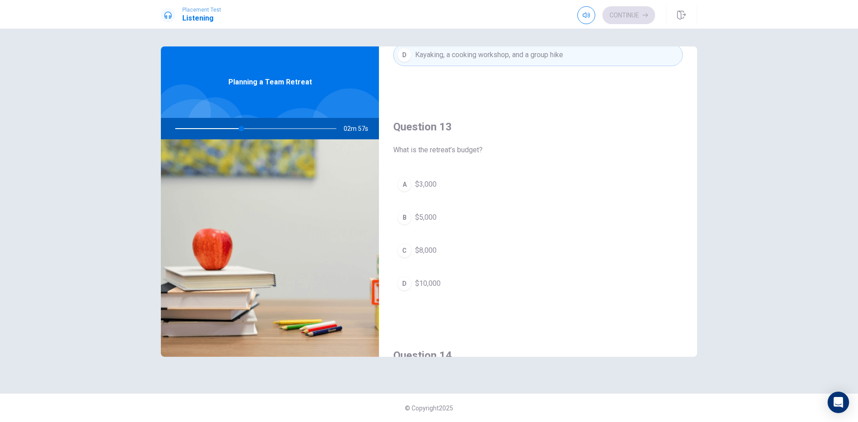
scroll to position [447, 0]
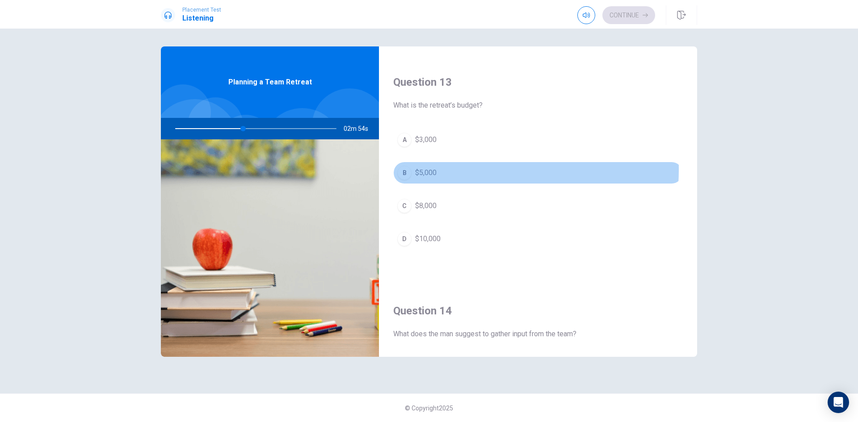
click at [442, 169] on button "B $5,000" at bounding box center [538, 173] width 290 height 22
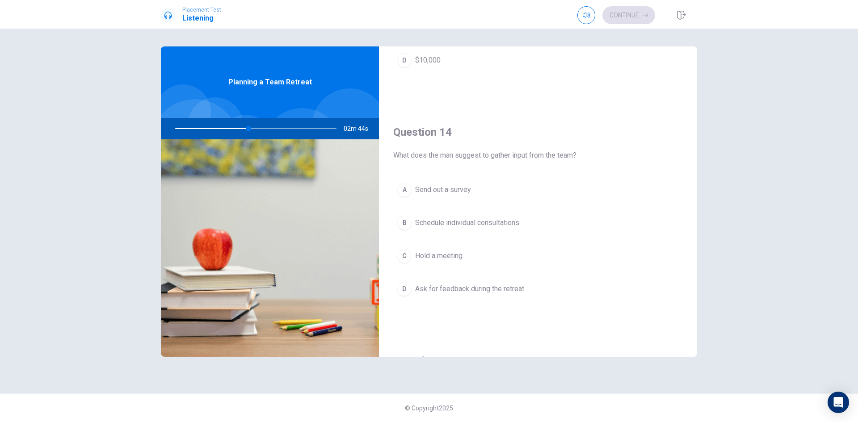
scroll to position [670, 0]
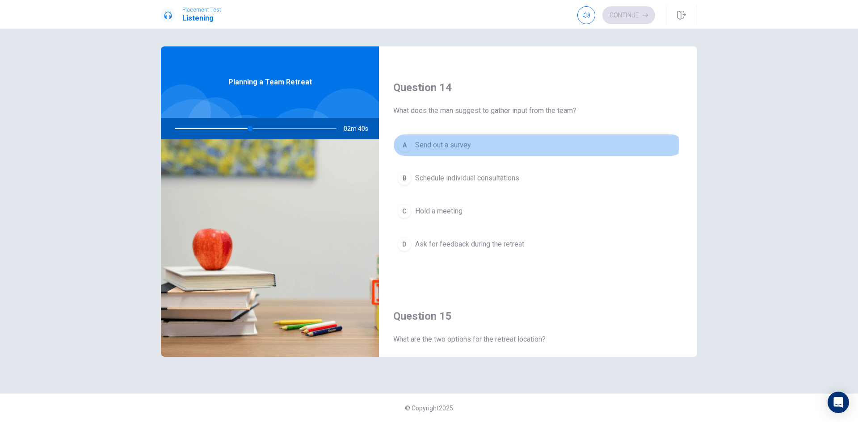
click at [471, 143] on button "A Send out a survey" at bounding box center [538, 145] width 290 height 22
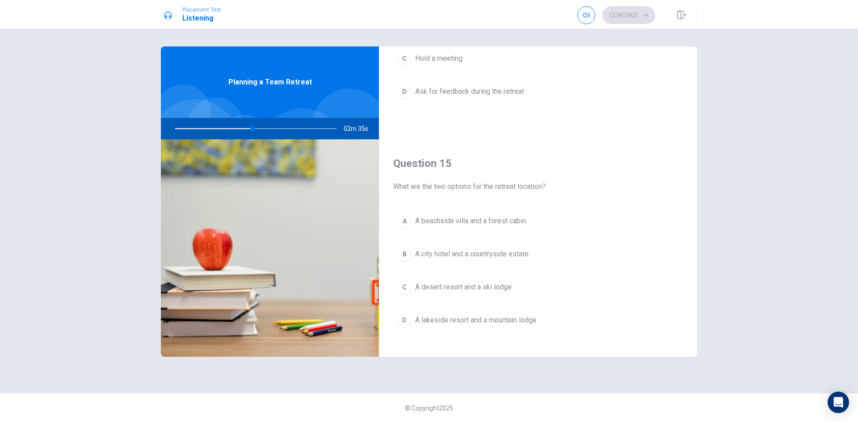
scroll to position [834, 0]
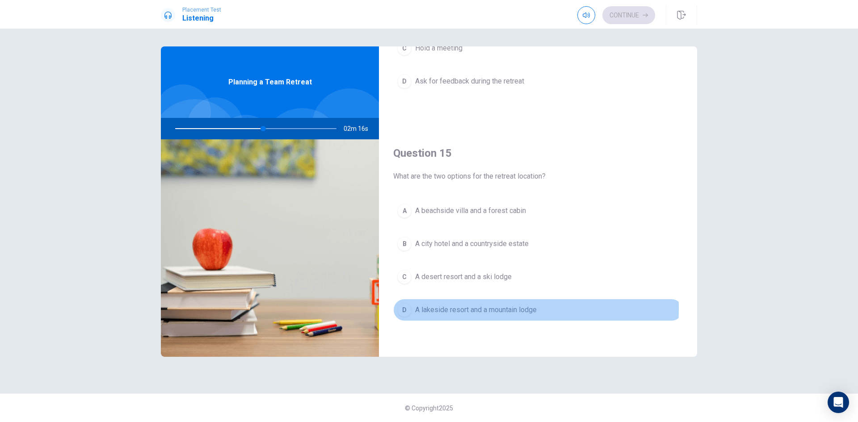
click at [422, 309] on span "A lakeside resort and a mountain lodge" at bounding box center [476, 310] width 122 height 11
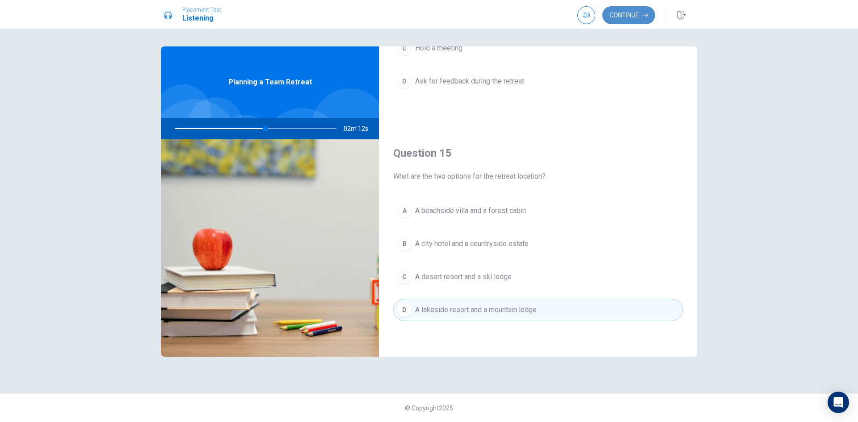
click at [636, 20] on button "Continue" at bounding box center [628, 15] width 53 height 18
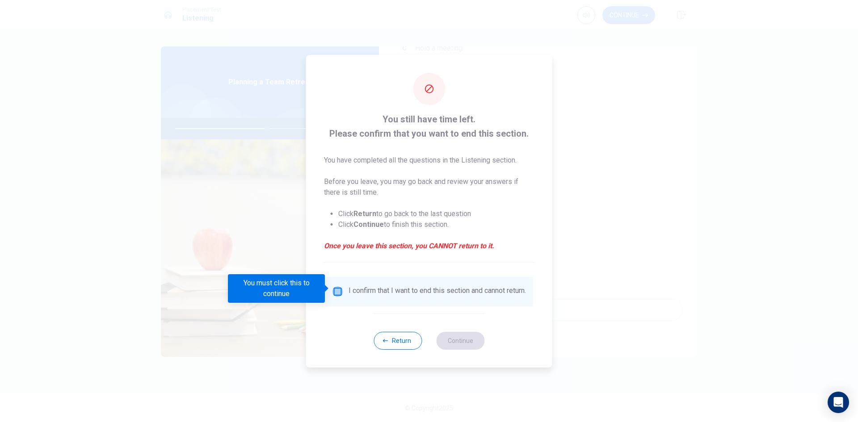
click at [341, 292] on input "You must click this to continue" at bounding box center [338, 291] width 11 height 11
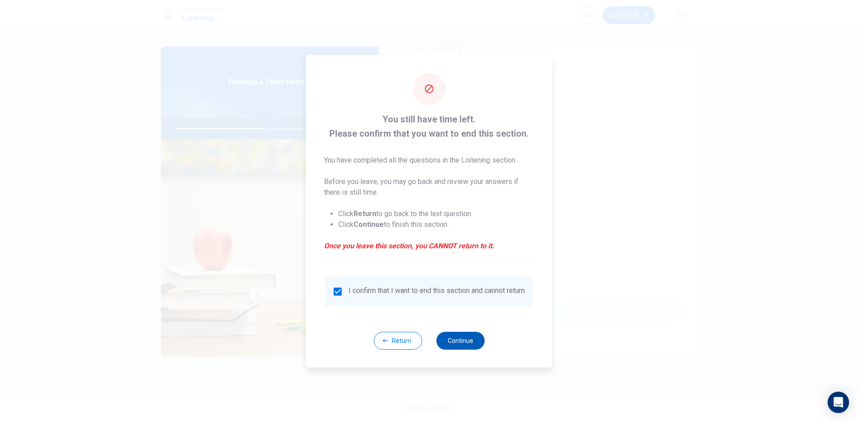
click at [451, 337] on button "Continue" at bounding box center [460, 341] width 48 height 18
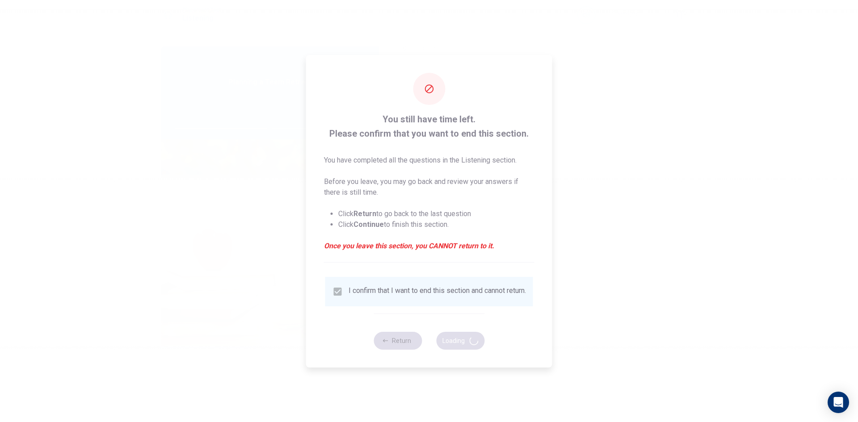
type input "59"
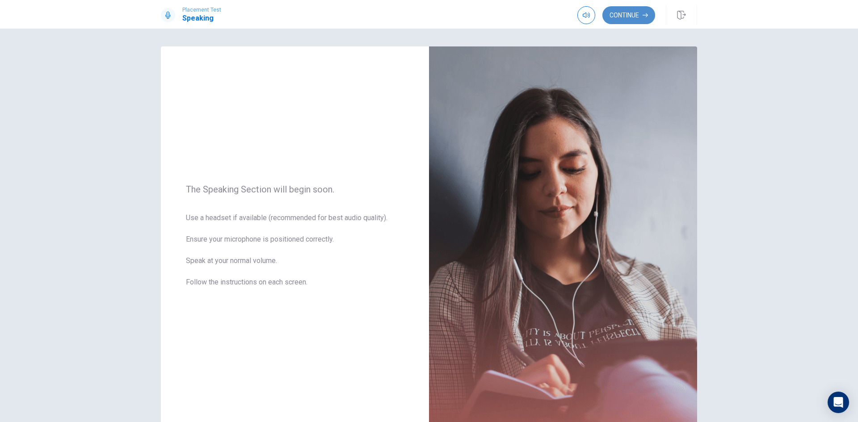
click at [631, 13] on button "Continue" at bounding box center [628, 15] width 53 height 18
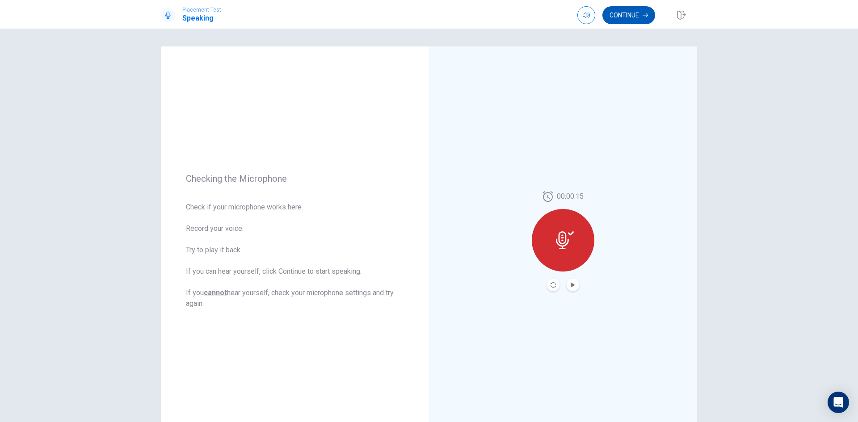
click at [639, 18] on button "Continue" at bounding box center [628, 15] width 53 height 18
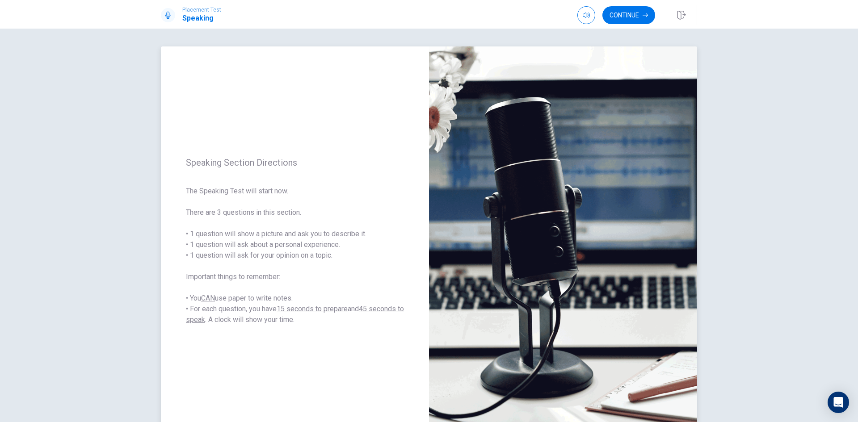
drag, startPoint x: 254, startPoint y: 231, endPoint x: 282, endPoint y: 231, distance: 28.2
click at [276, 231] on span "The Speaking Test will start now. There are 3 questions in this section. • 1 qu…" at bounding box center [295, 255] width 218 height 139
click at [280, 231] on span "The Speaking Test will start now. There are 3 questions in this section. • 1 qu…" at bounding box center [295, 255] width 218 height 139
drag, startPoint x: 282, startPoint y: 231, endPoint x: 253, endPoint y: 355, distance: 127.4
click at [253, 355] on div "Speaking Section Directions The Speaking Test will start now. There are 3 quest…" at bounding box center [295, 241] width 268 height 390
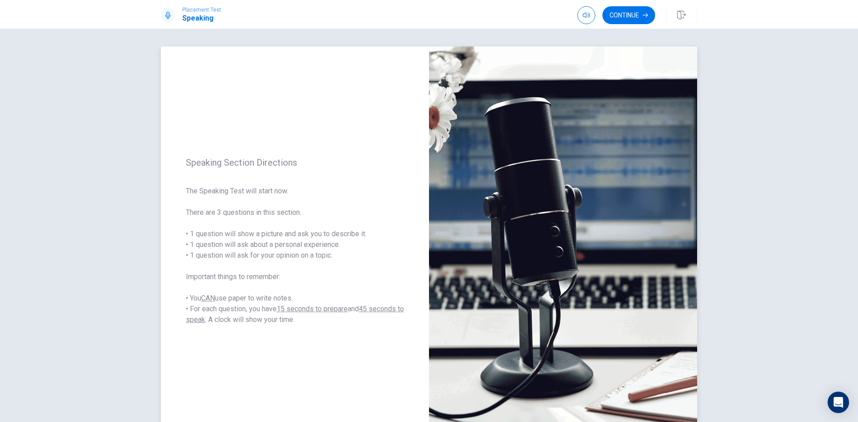
drag, startPoint x: 281, startPoint y: 247, endPoint x: 331, endPoint y: 245, distance: 50.5
click at [331, 245] on span "The Speaking Test will start now. There are 3 questions in this section. • 1 qu…" at bounding box center [295, 255] width 218 height 139
click at [631, 18] on button "Continue" at bounding box center [628, 15] width 53 height 18
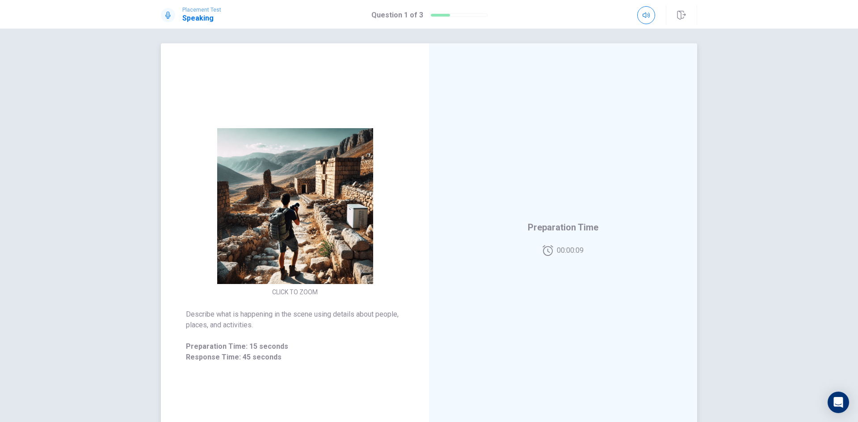
scroll to position [0, 0]
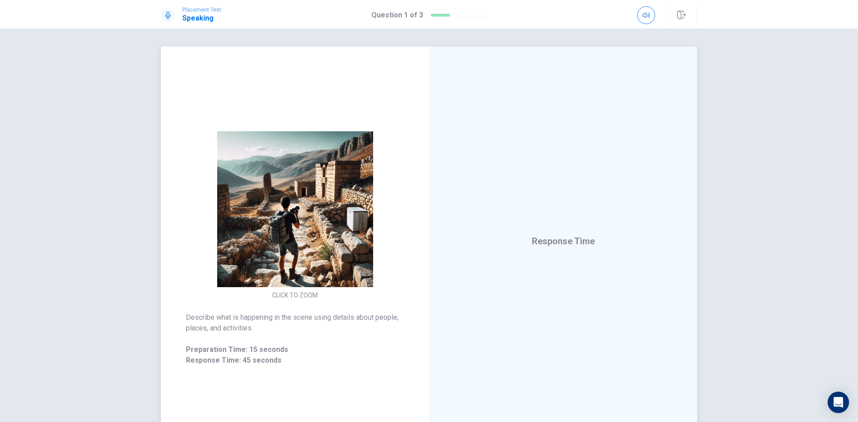
drag, startPoint x: 252, startPoint y: 329, endPoint x: 193, endPoint y: 323, distance: 59.7
click at [193, 323] on span "Describe what is happening in the scene using details about people, places, and…" at bounding box center [295, 322] width 218 height 21
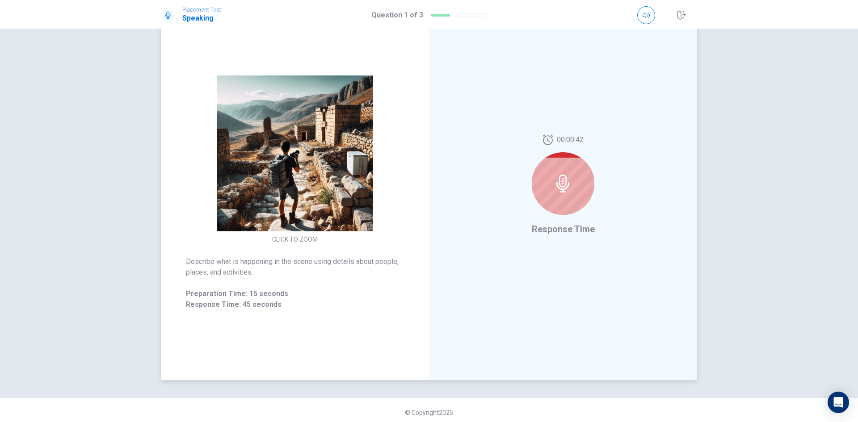
scroll to position [60, 0]
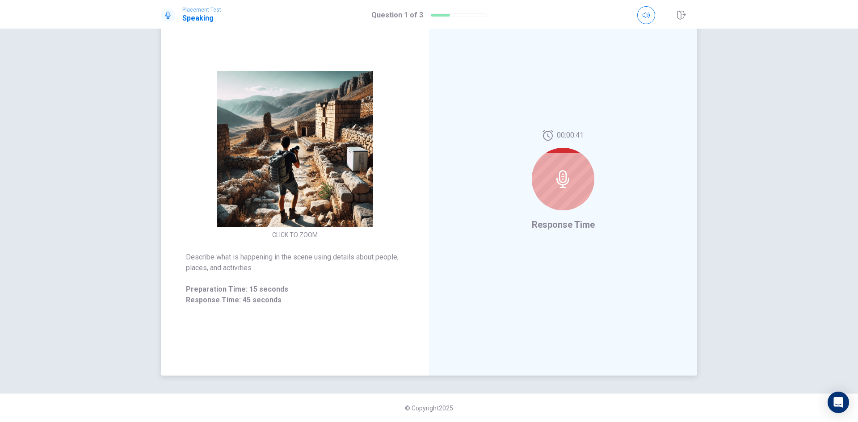
click at [557, 172] on icon at bounding box center [563, 179] width 18 height 18
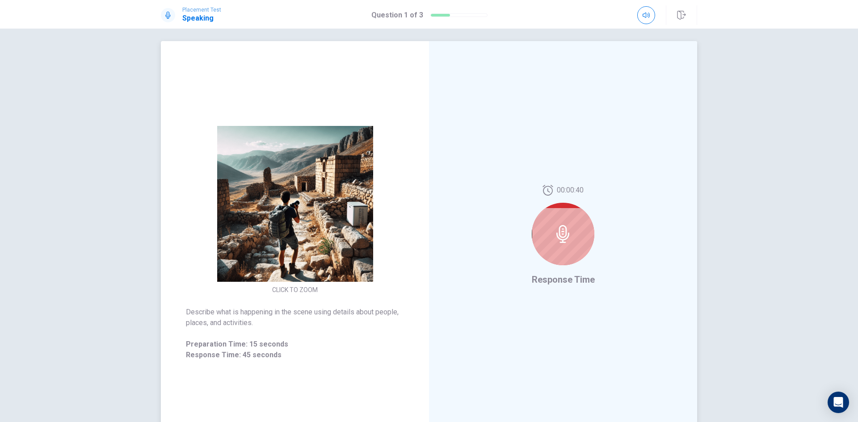
scroll to position [0, 0]
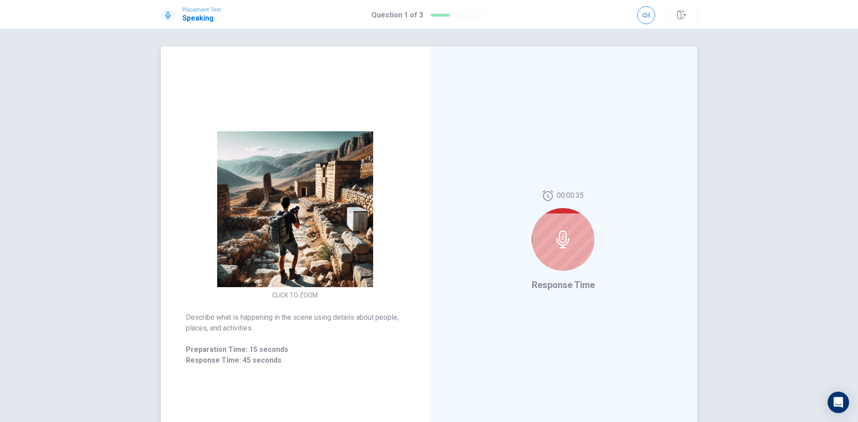
click at [296, 264] on img at bounding box center [295, 209] width 172 height 156
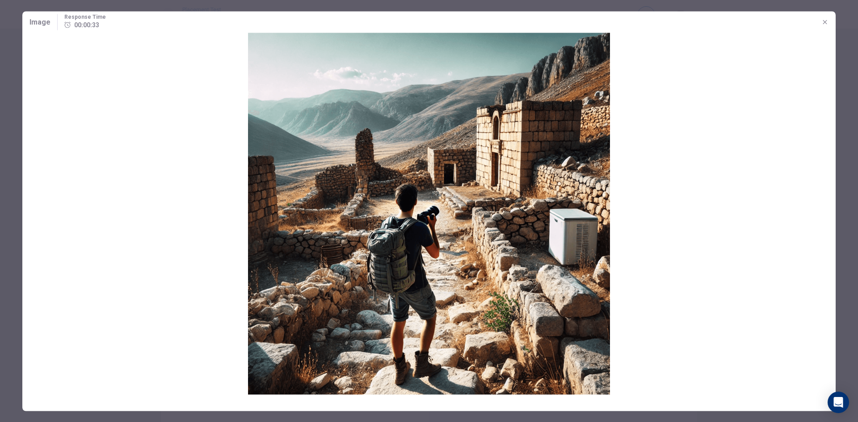
click at [579, 238] on img at bounding box center [428, 214] width 813 height 362
click at [827, 23] on icon "button" at bounding box center [824, 21] width 7 height 7
click at [827, 23] on div "Placement Test Speaking Question 1 of 3" at bounding box center [429, 14] width 858 height 29
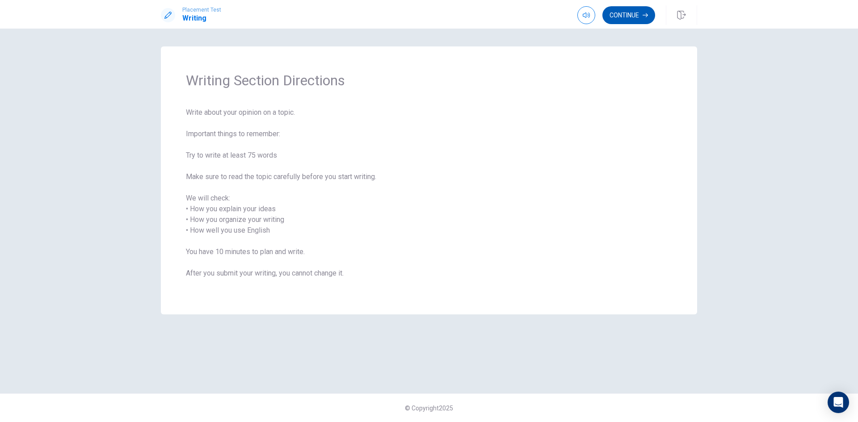
click at [615, 13] on button "Continue" at bounding box center [628, 15] width 53 height 18
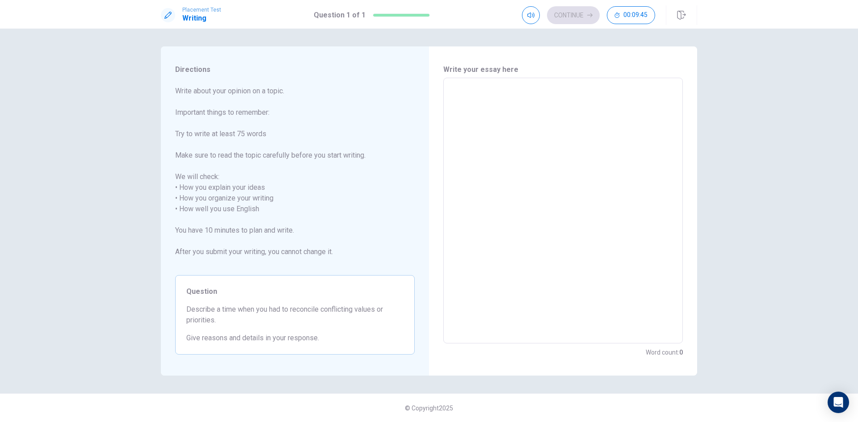
drag, startPoint x: 267, startPoint y: 214, endPoint x: 182, endPoint y: 83, distance: 155.7
click at [182, 83] on div "Directions Write about your opinion on a topic. Important things to remember: T…" at bounding box center [295, 210] width 268 height 329
drag, startPoint x: 262, startPoint y: 207, endPoint x: 178, endPoint y: 96, distance: 139.8
click at [191, 112] on span "Write about your opinion on a topic. Important things to remember: Try to write…" at bounding box center [295, 177] width 240 height 182
drag, startPoint x: 234, startPoint y: 324, endPoint x: 164, endPoint y: 306, distance: 72.0
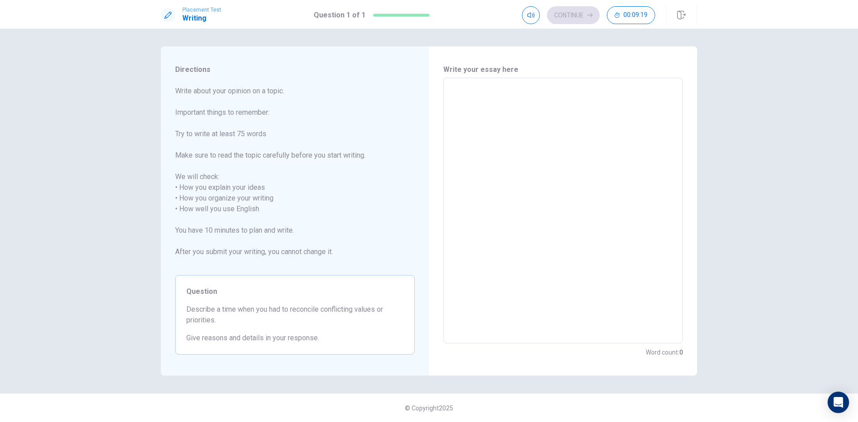
click at [164, 306] on div "Directions Write about your opinion on a topic. Important things to remember: T…" at bounding box center [295, 210] width 268 height 329
click at [335, 306] on span "Describe a time when you had to reconcile conflicting values or priorities." at bounding box center [294, 314] width 217 height 21
click at [490, 133] on textarea at bounding box center [563, 210] width 227 height 251
click at [526, 93] on textarea at bounding box center [563, 210] width 227 height 251
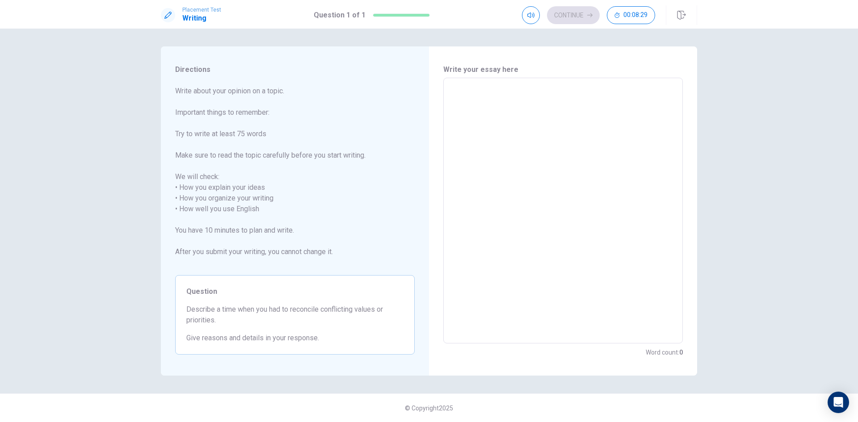
type textarea "w"
type textarea "x"
type textarea "wr"
type textarea "x"
type textarea "wri"
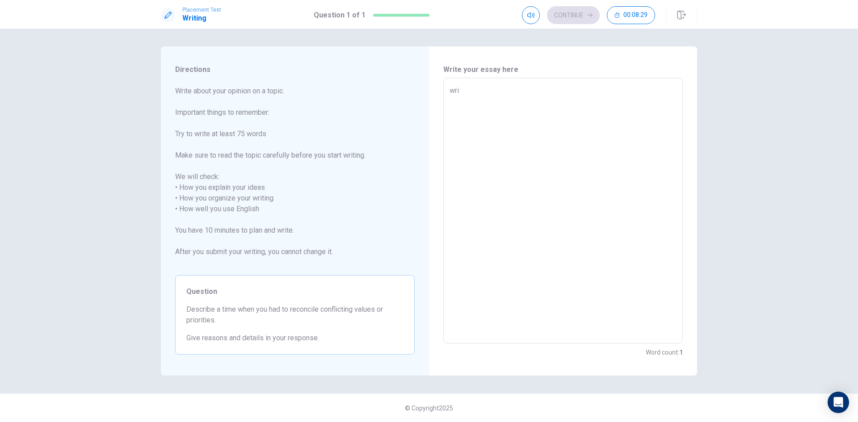
type textarea "x"
type textarea "writ"
type textarea "x"
type textarea "writi"
type textarea "x"
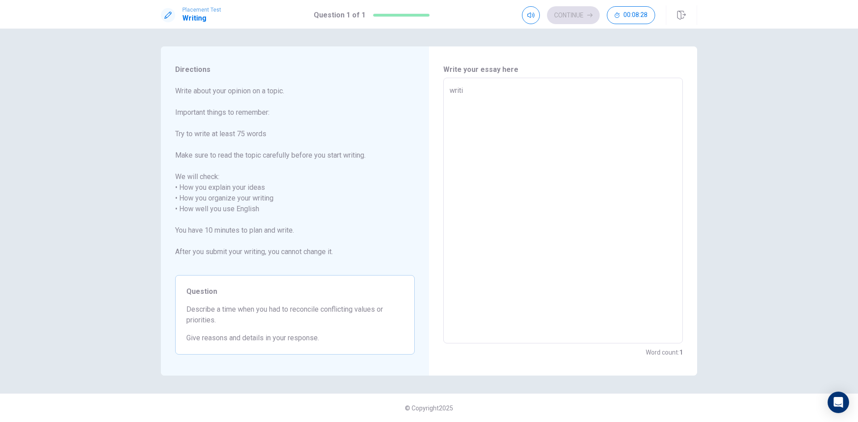
type textarea "writin"
type textarea "x"
type textarea "writing"
type textarea "x"
type textarea "writing"
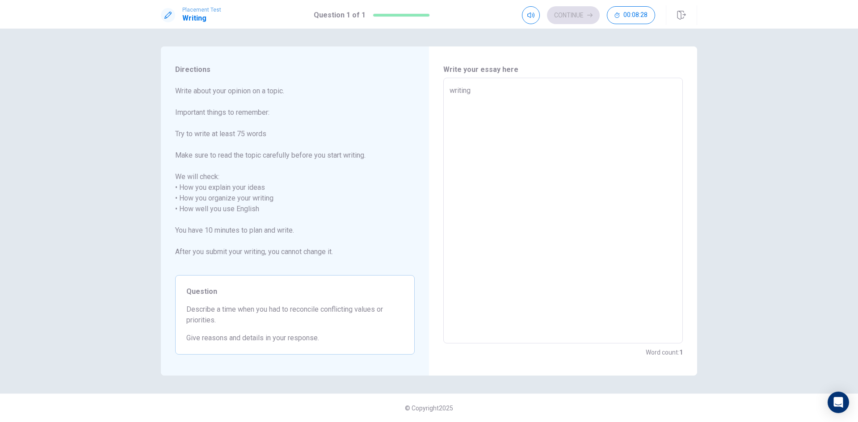
type textarea "x"
type textarea "writing t"
type textarea "x"
type textarea "writing te"
type textarea "x"
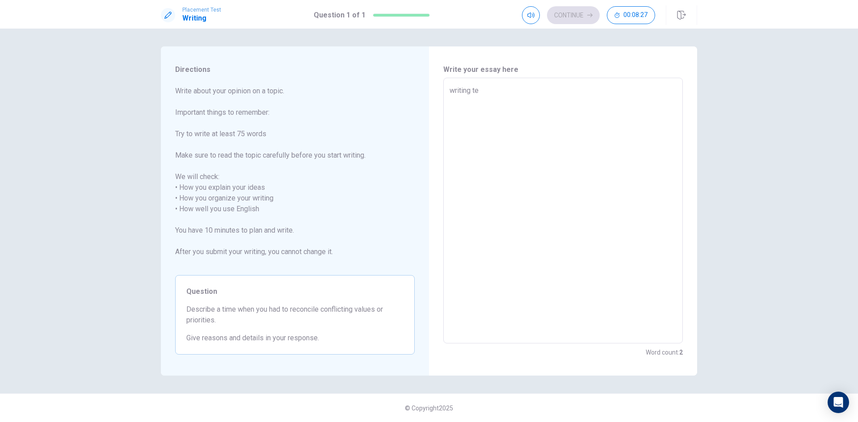
type textarea "writing tes"
type textarea "x"
type textarea "writing test"
type textarea "x"
type textarea "writing tes"
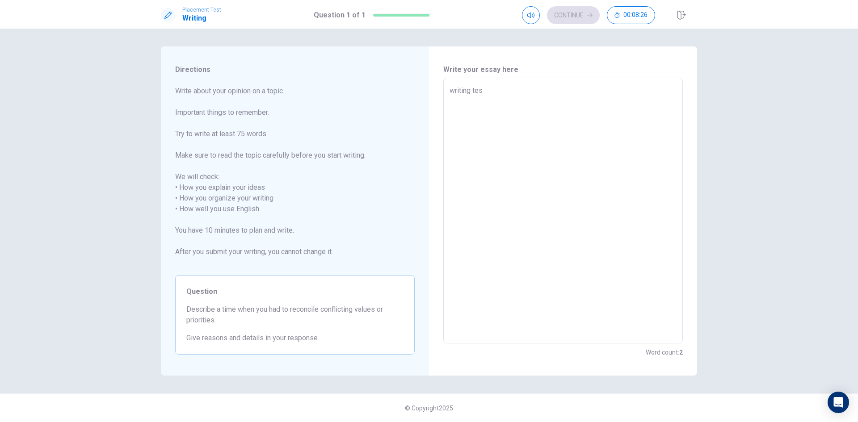
type textarea "x"
type textarea "writing te"
type textarea "x"
type textarea "writin"
type textarea "x"
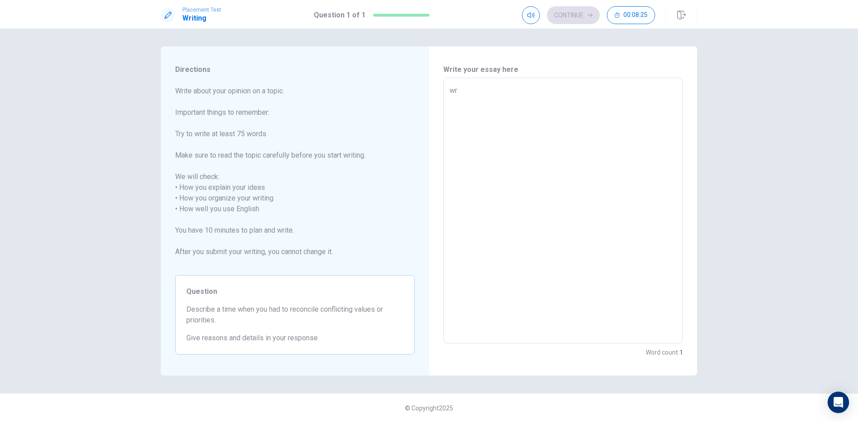
type textarea "w"
type textarea "x"
type textarea "t"
type textarea "x"
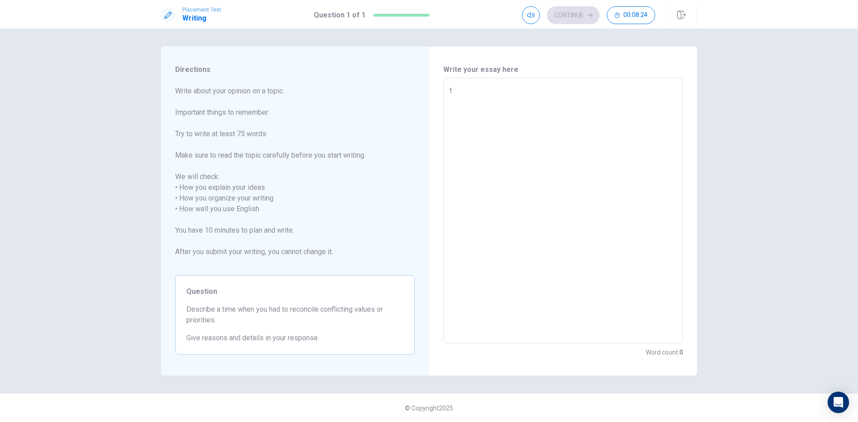
type textarea "te"
type textarea "x"
type textarea "tes"
type textarea "x"
type textarea "test"
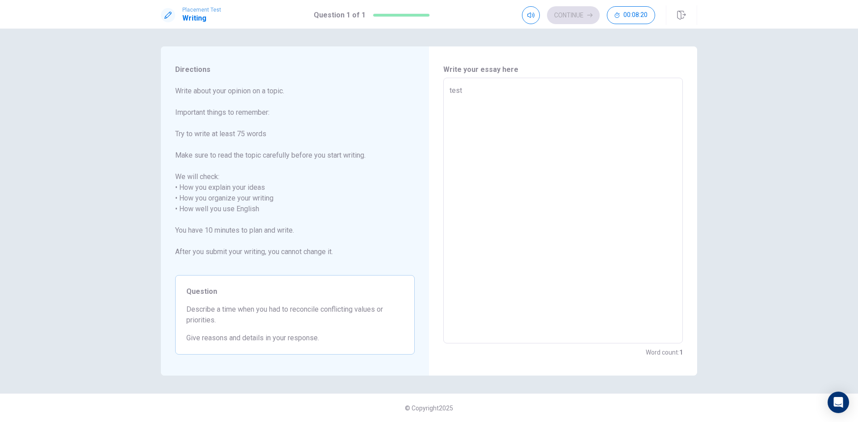
type textarea "x"
type textarea "test"
type textarea "x"
type textarea "test"
type textarea "x"
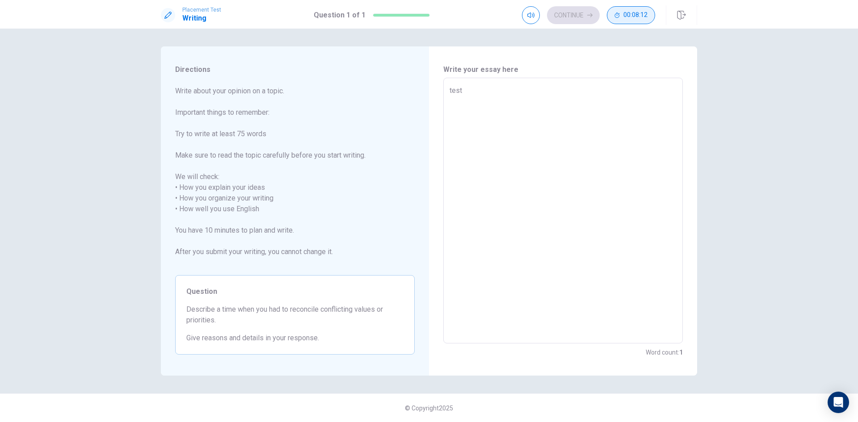
type textarea "test"
click at [643, 13] on span "00:08:12" at bounding box center [635, 15] width 24 height 7
click at [623, 16] on div "Continue" at bounding box center [603, 15] width 103 height 18
click at [656, 9] on div "Continue" at bounding box center [624, 15] width 145 height 20
click at [650, 13] on button "button" at bounding box center [646, 15] width 18 height 18
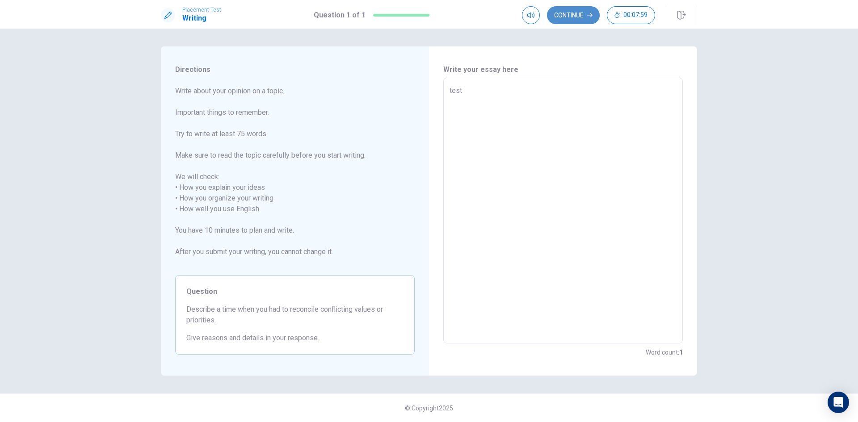
click at [581, 16] on button "Continue" at bounding box center [573, 15] width 53 height 18
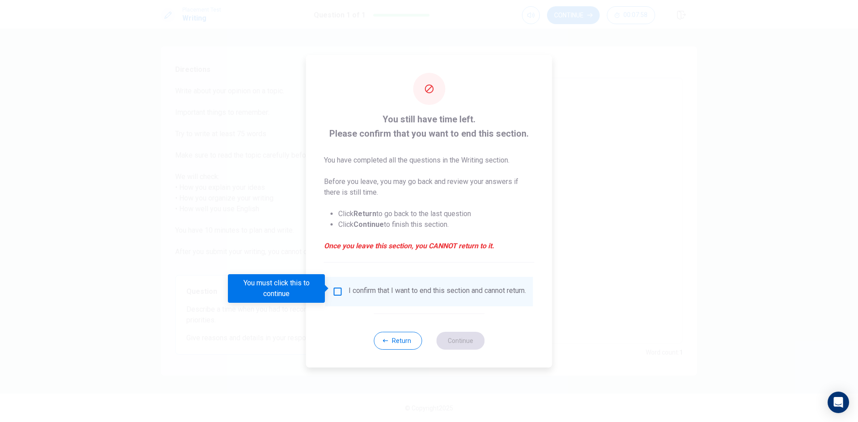
click at [337, 290] on input "You must click this to continue" at bounding box center [338, 291] width 11 height 11
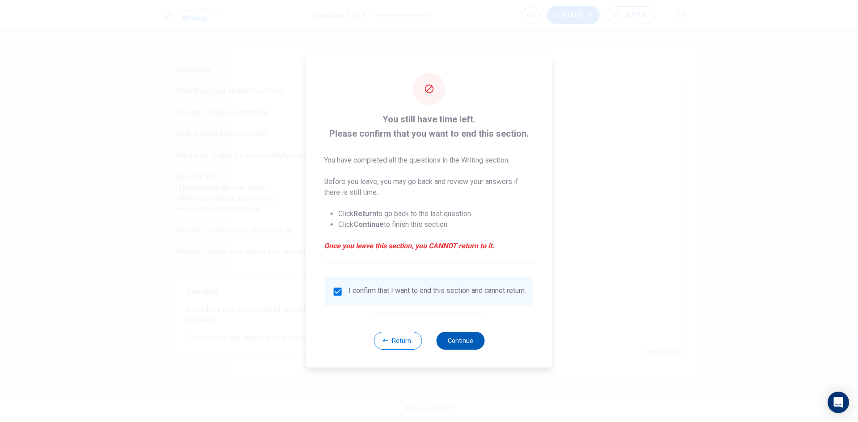
click at [462, 342] on button "Continue" at bounding box center [460, 341] width 48 height 18
type textarea "x"
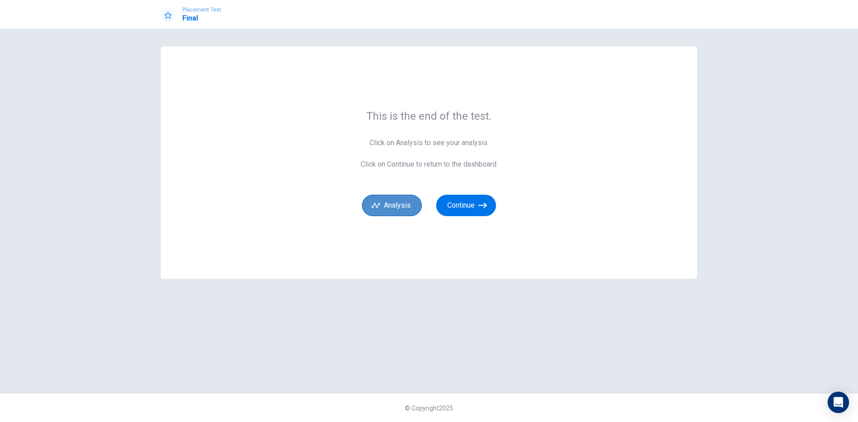
click at [400, 203] on button "Analysis" at bounding box center [392, 205] width 60 height 21
